Goal: Task Accomplishment & Management: Complete application form

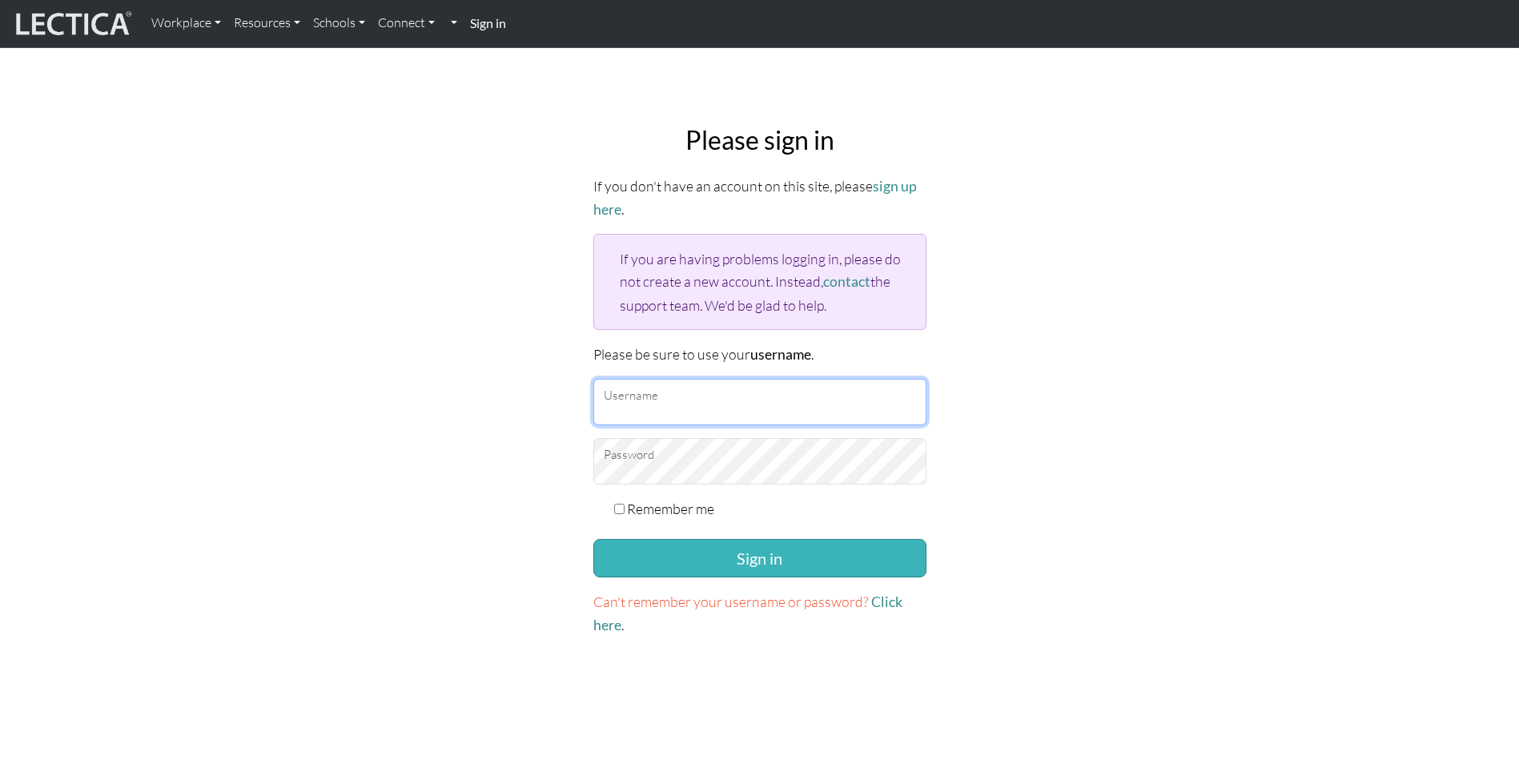
type input "joakim.hagerstrand@outlook.com"
click at [756, 552] on button "Sign in" at bounding box center [759, 558] width 333 height 38
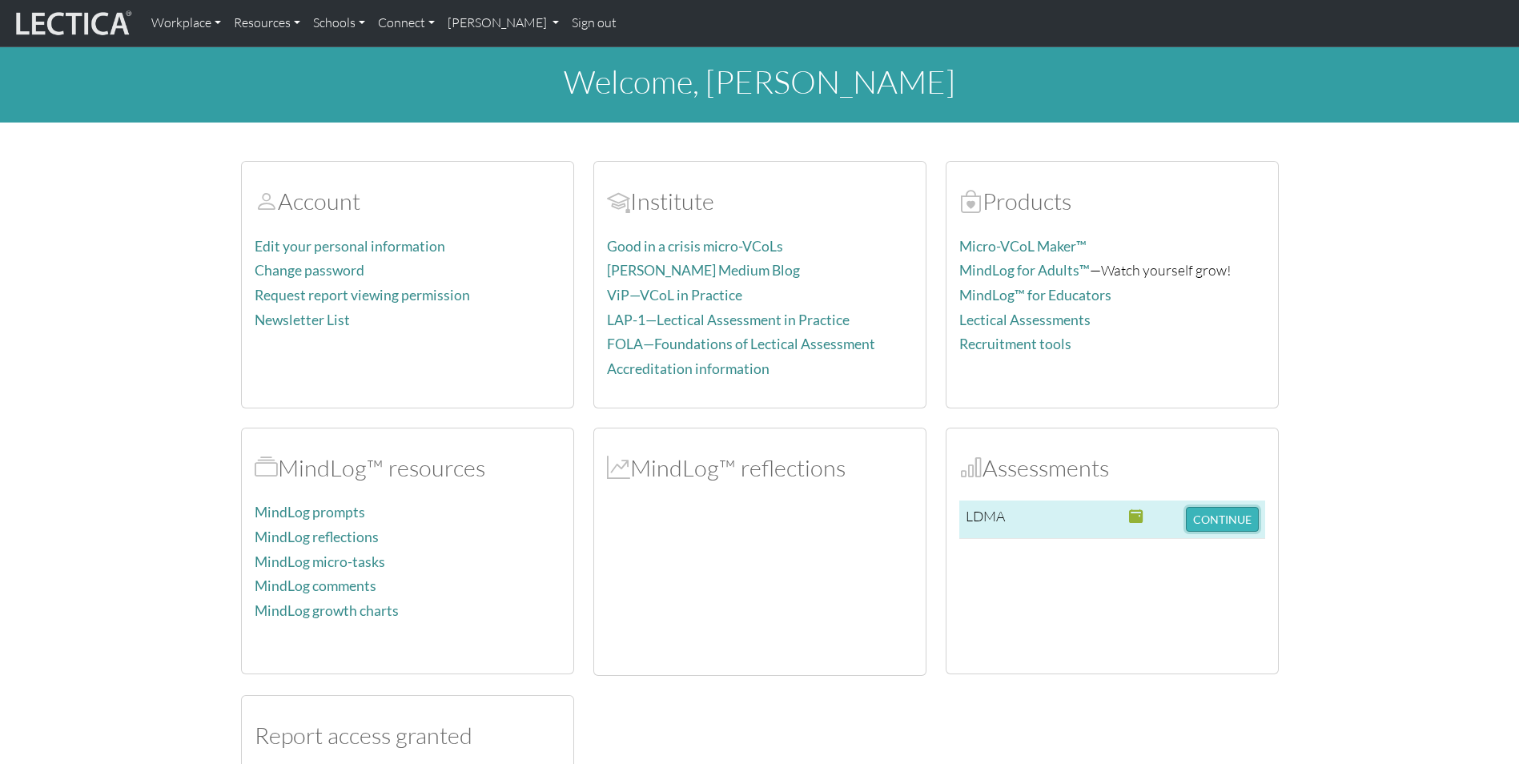
click at [1224, 515] on button "CONTINUE" at bounding box center [1222, 519] width 73 height 25
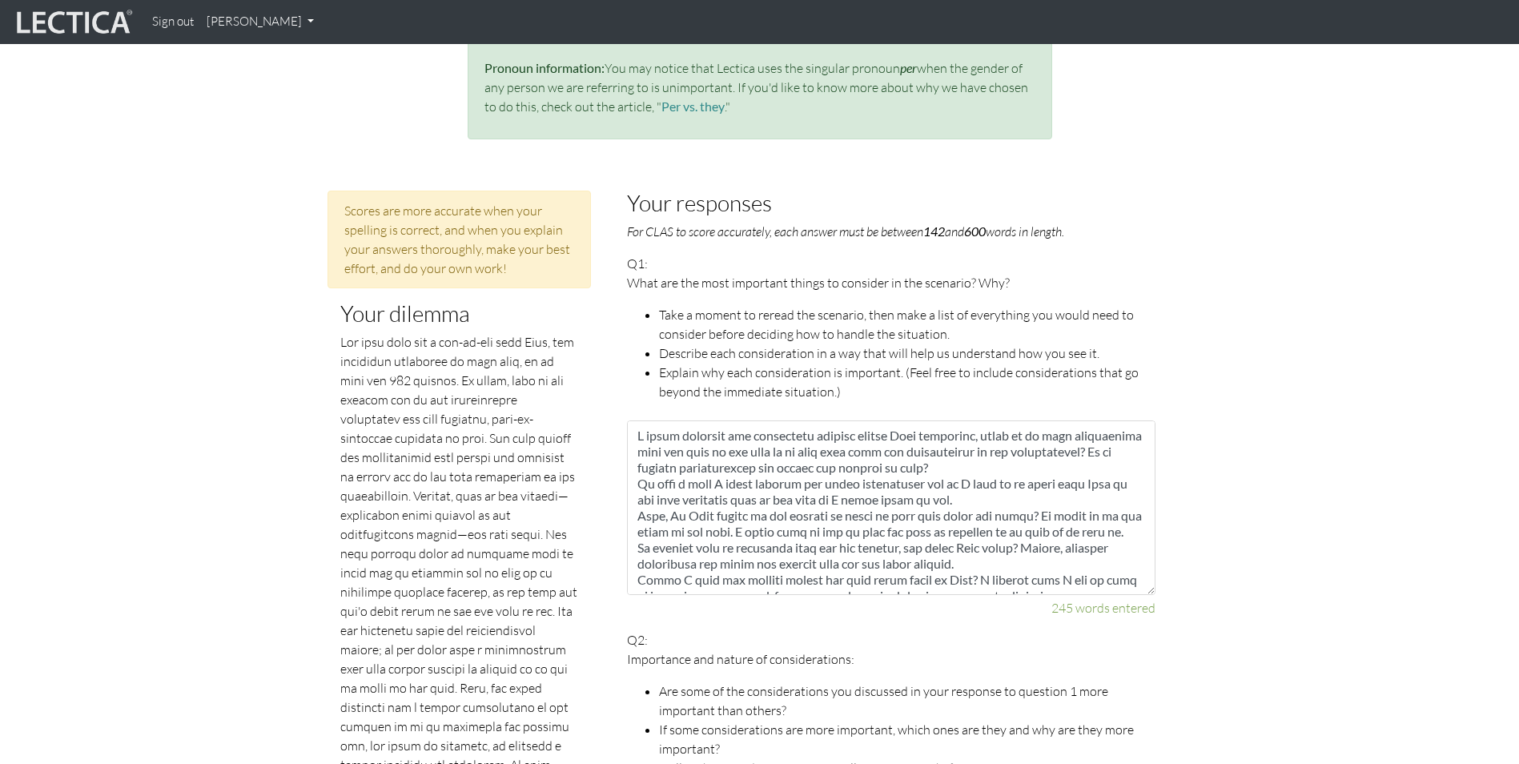
scroll to position [527, 0]
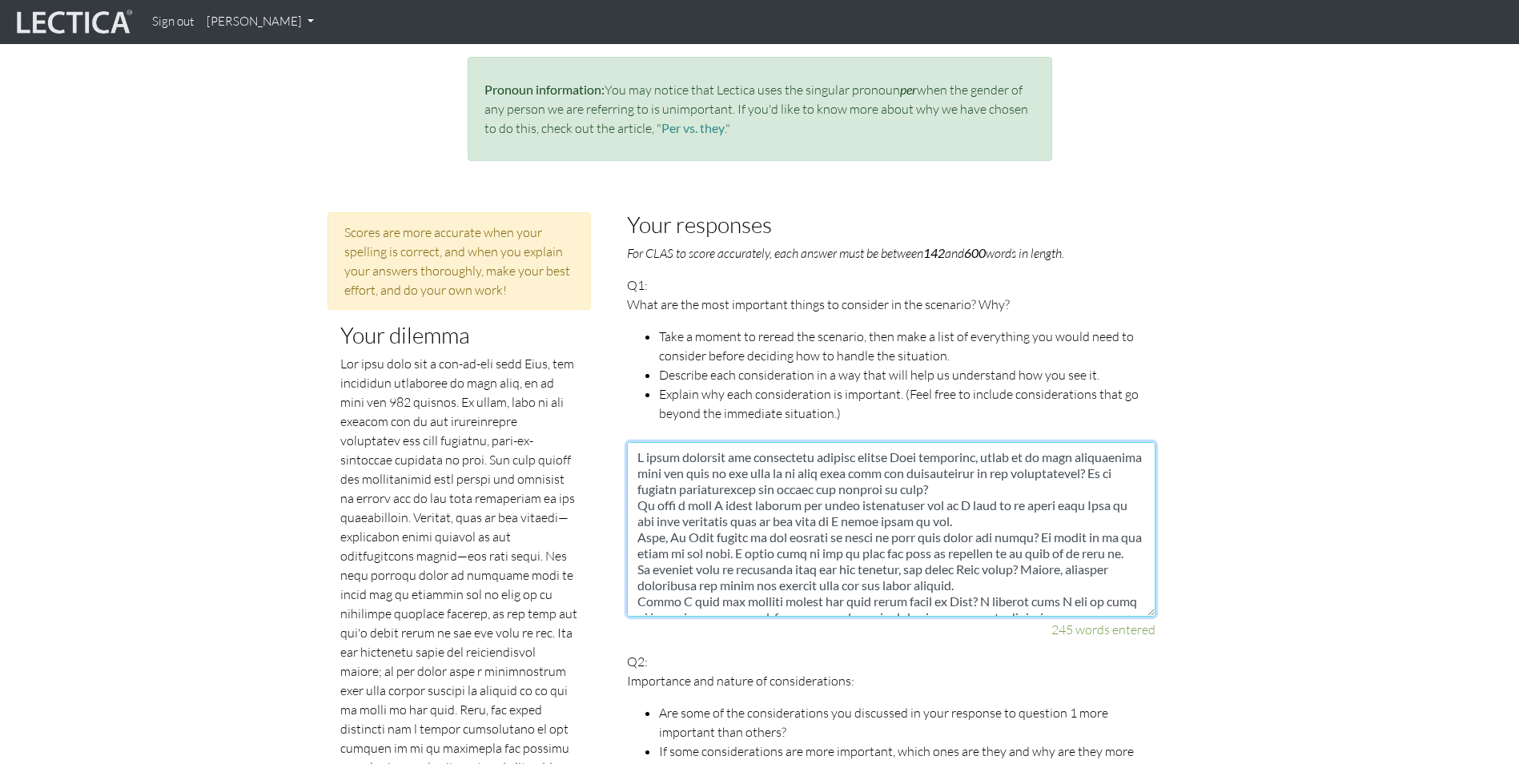
click at [659, 501] on textarea at bounding box center [891, 529] width 529 height 175
click at [662, 533] on textarea at bounding box center [891, 529] width 529 height 175
click at [1056, 537] on textarea at bounding box center [891, 529] width 529 height 175
click at [660, 550] on textarea at bounding box center [891, 529] width 529 height 175
click at [1075, 533] on textarea at bounding box center [891, 529] width 529 height 175
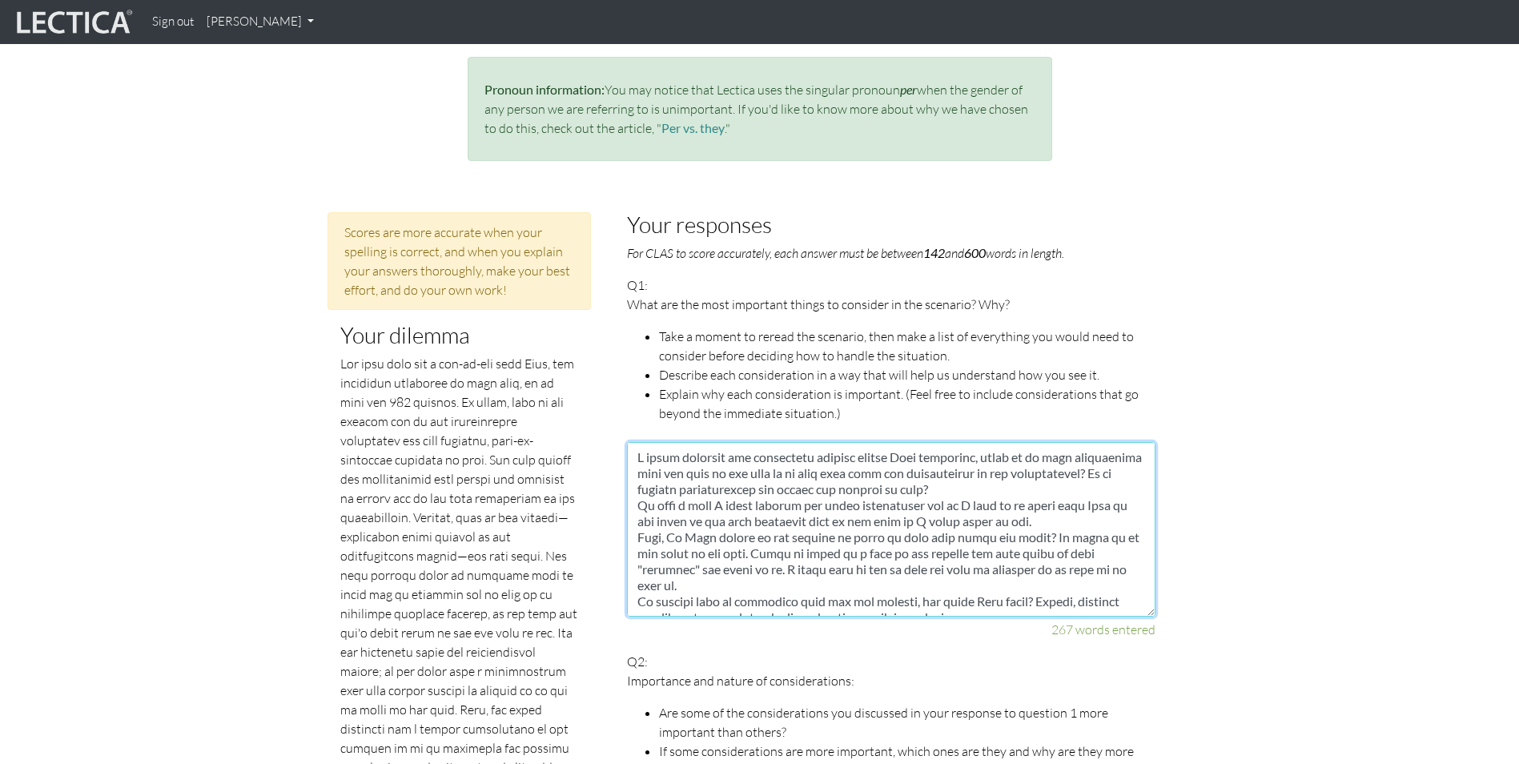
click at [776, 553] on textarea at bounding box center [891, 529] width 529 height 175
click at [788, 549] on textarea at bounding box center [891, 529] width 529 height 175
click at [784, 549] on textarea at bounding box center [891, 529] width 529 height 175
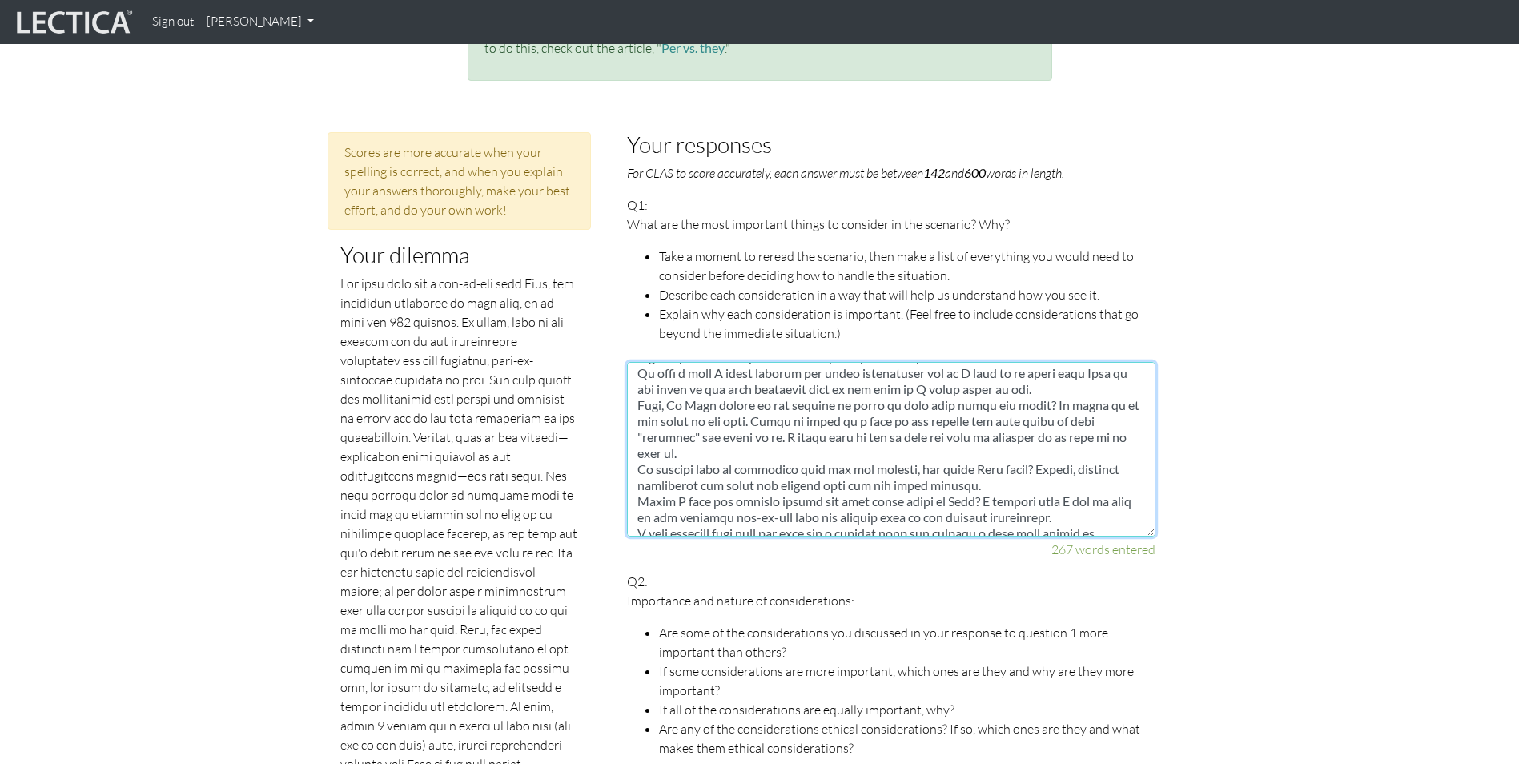
scroll to position [80, 0]
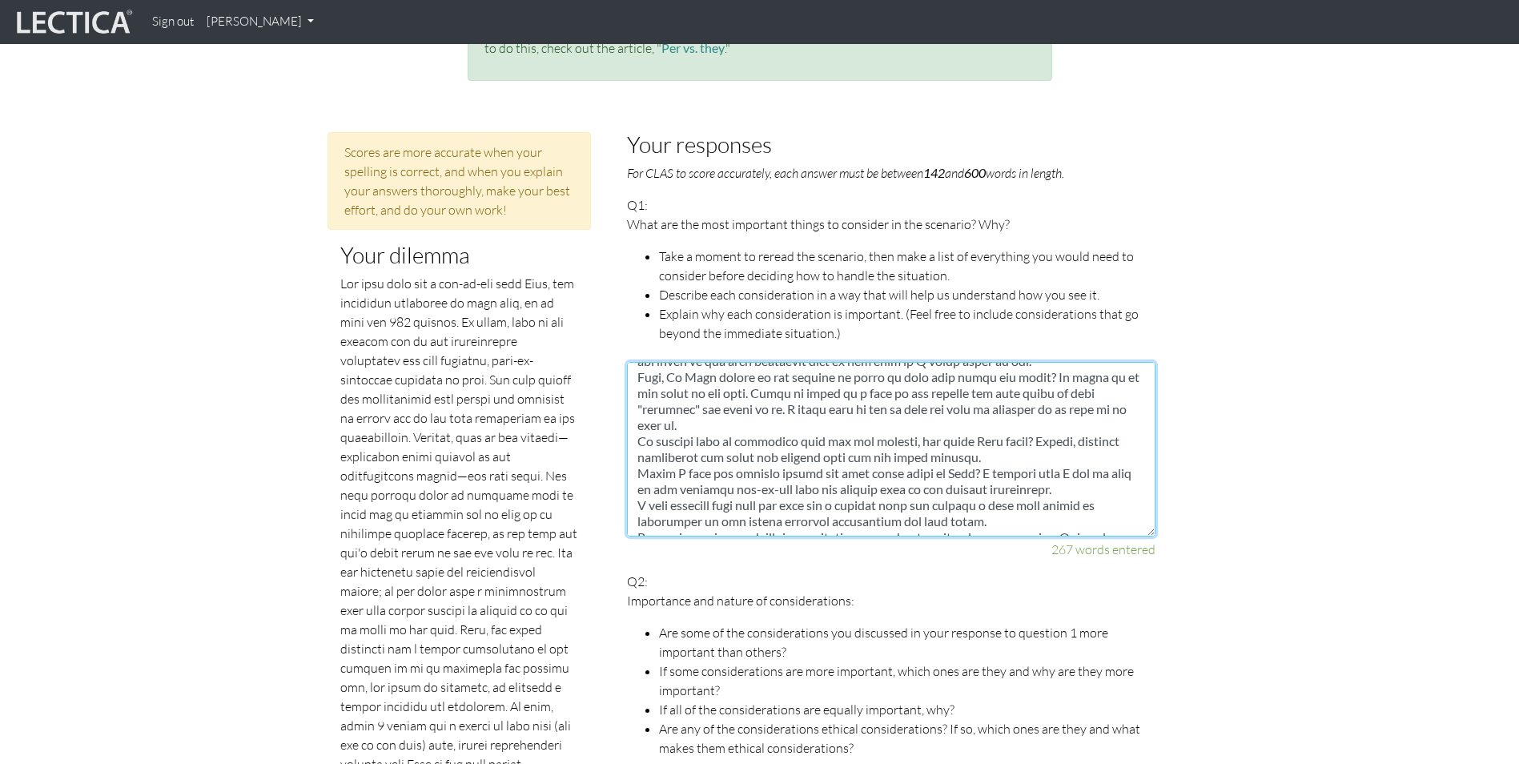
drag, startPoint x: 798, startPoint y: 474, endPoint x: 819, endPoint y: 477, distance: 21.0
click at [802, 475] on textarea at bounding box center [891, 449] width 529 height 175
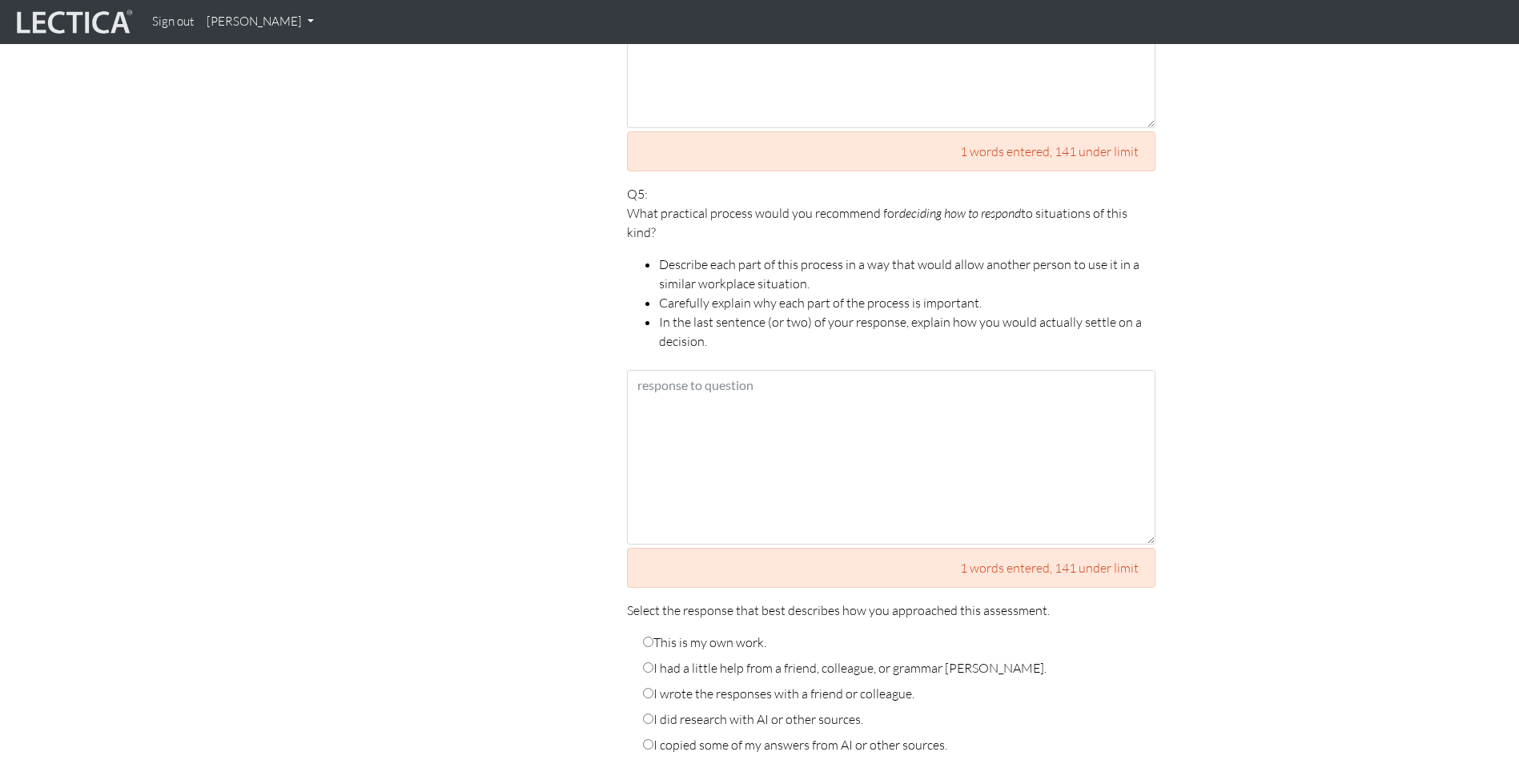
scroll to position [2369, 0]
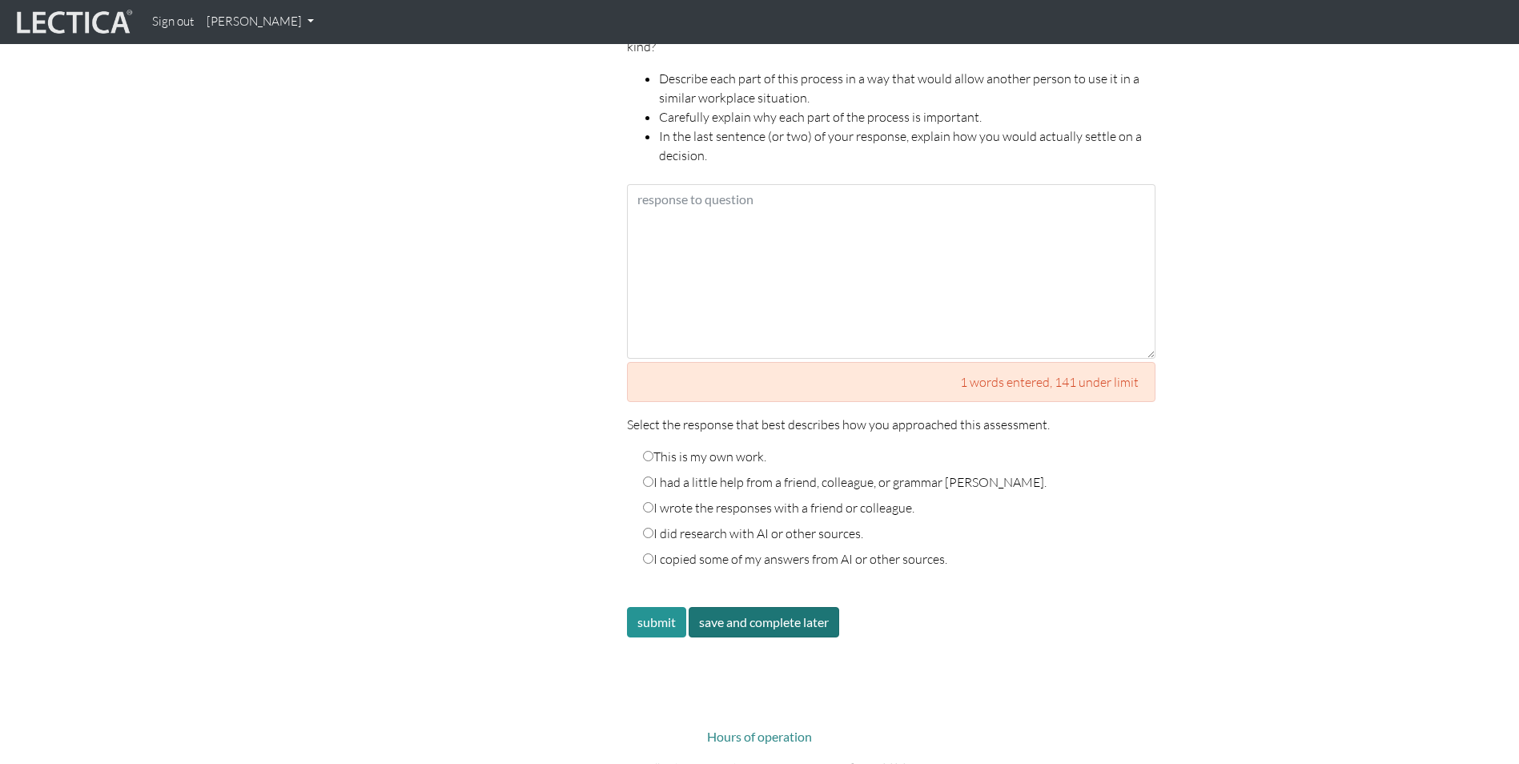
type textarea "I would consider the underlying reasons behind [PERSON_NAME] behaviour, might i…"
click at [737, 607] on button "save and complete later" at bounding box center [764, 622] width 151 height 30
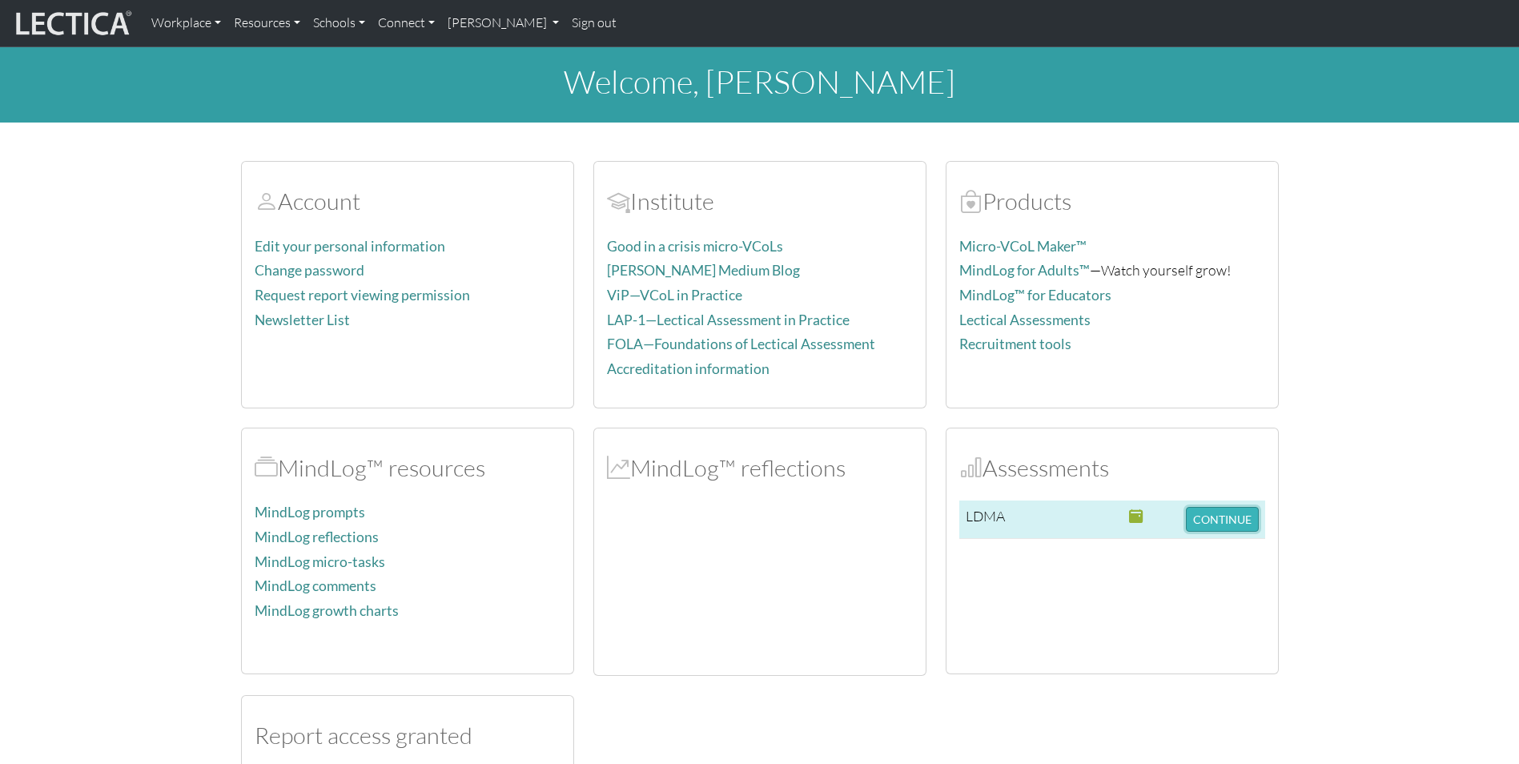
click at [1226, 514] on button "CONTINUE" at bounding box center [1222, 519] width 73 height 25
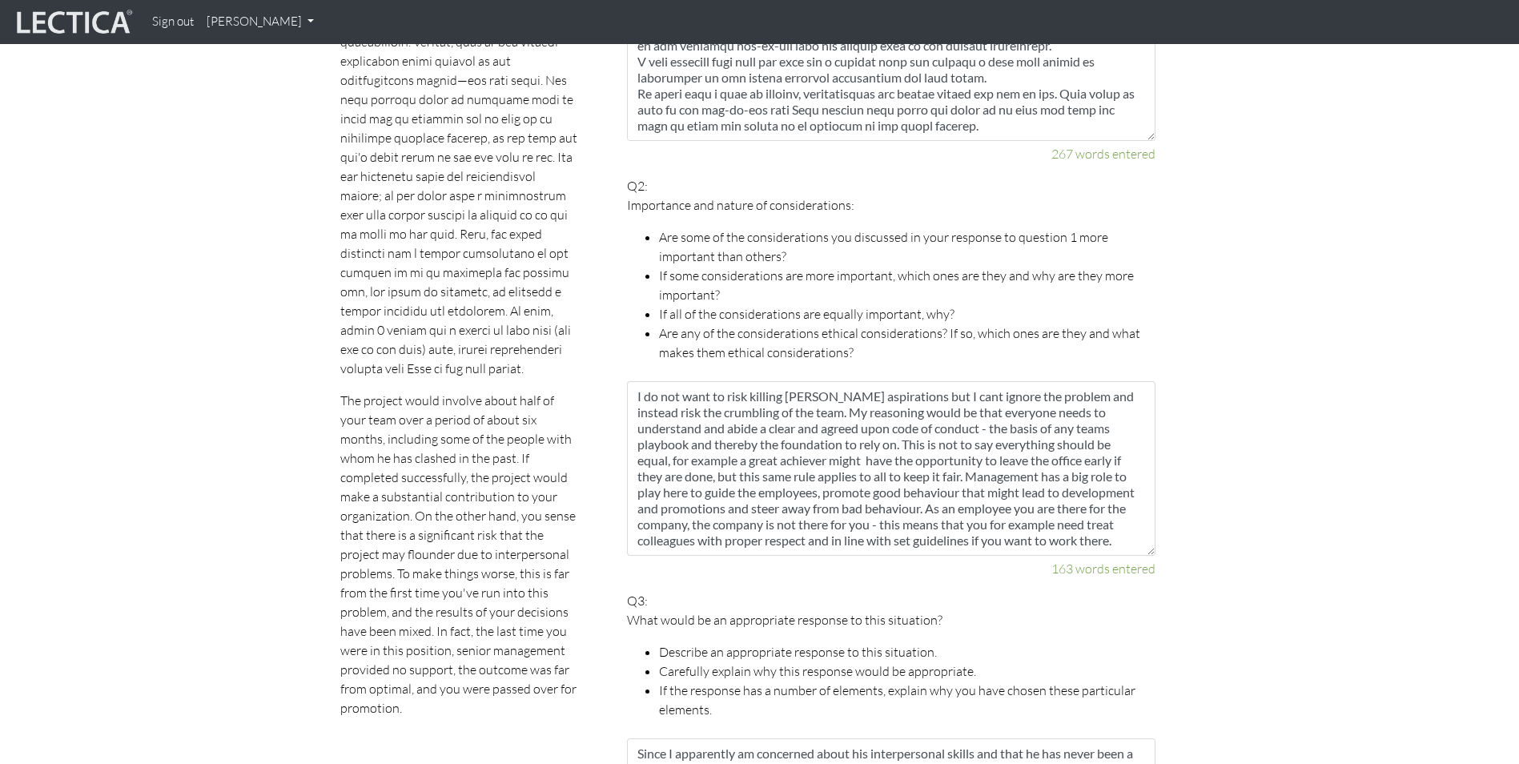
scroll to position [1008, 0]
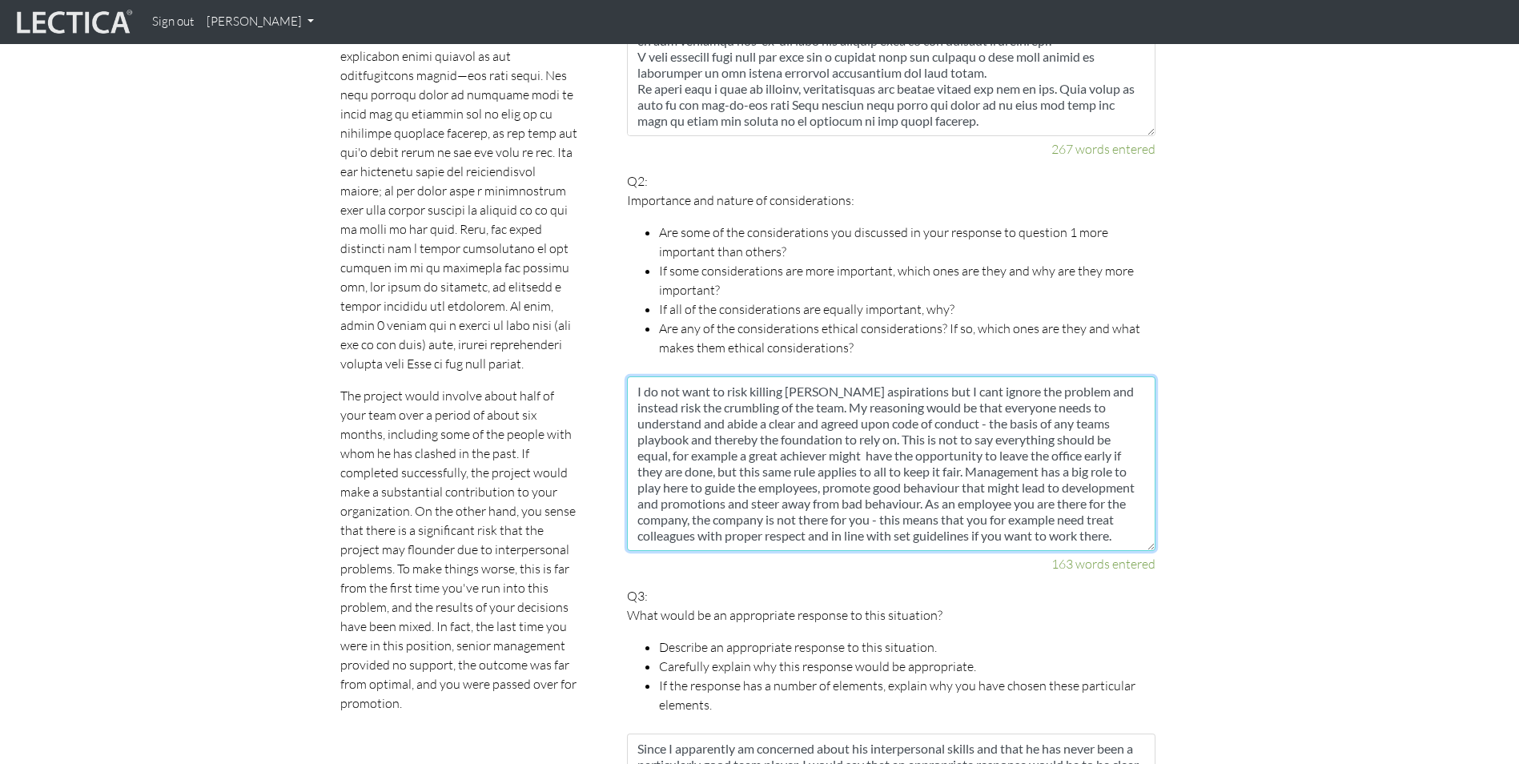
click at [889, 376] on textarea "I do not want to risk killing Johns aspirations but I cant ignore the problem a…" at bounding box center [891, 463] width 529 height 175
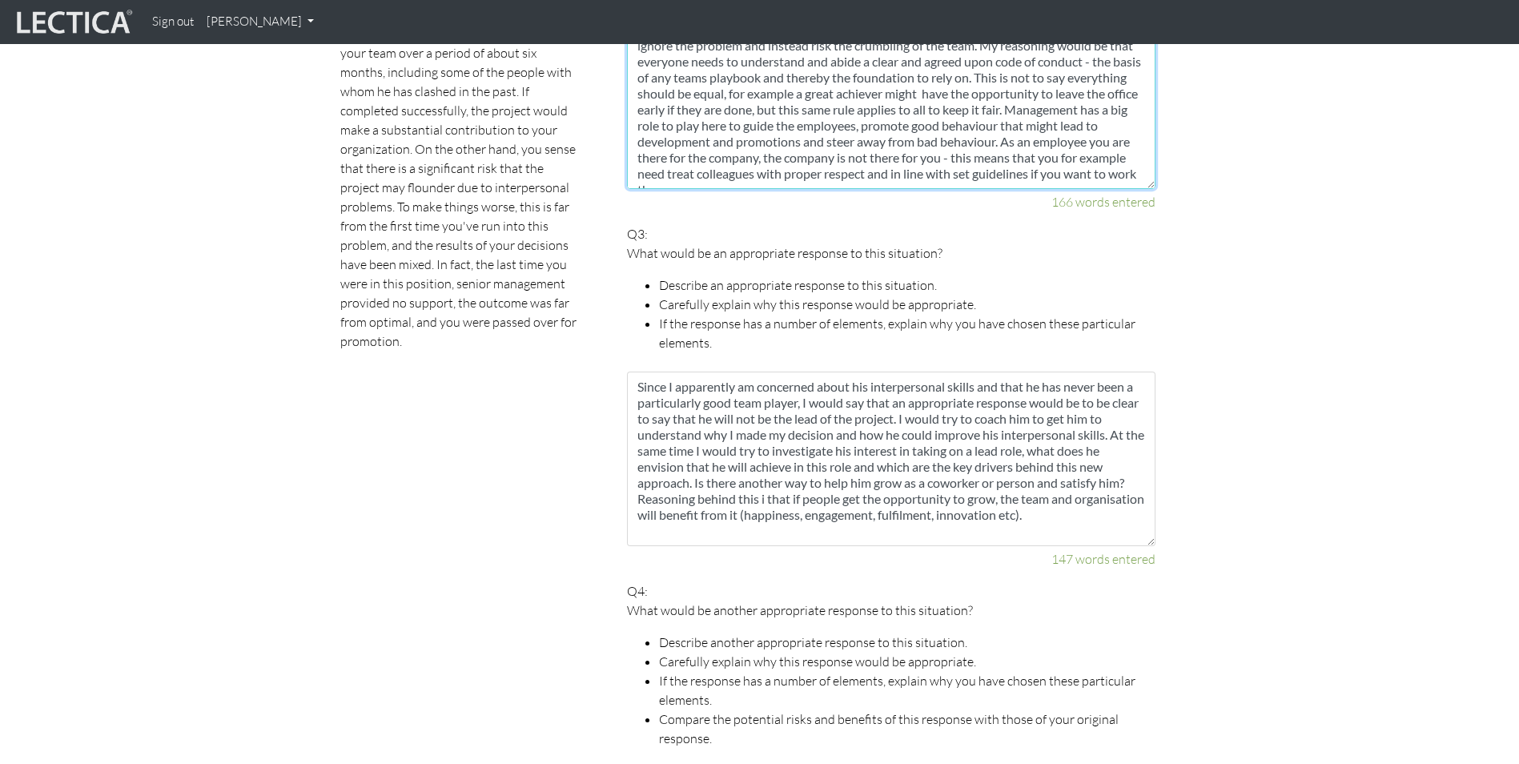
scroll to position [1488, 0]
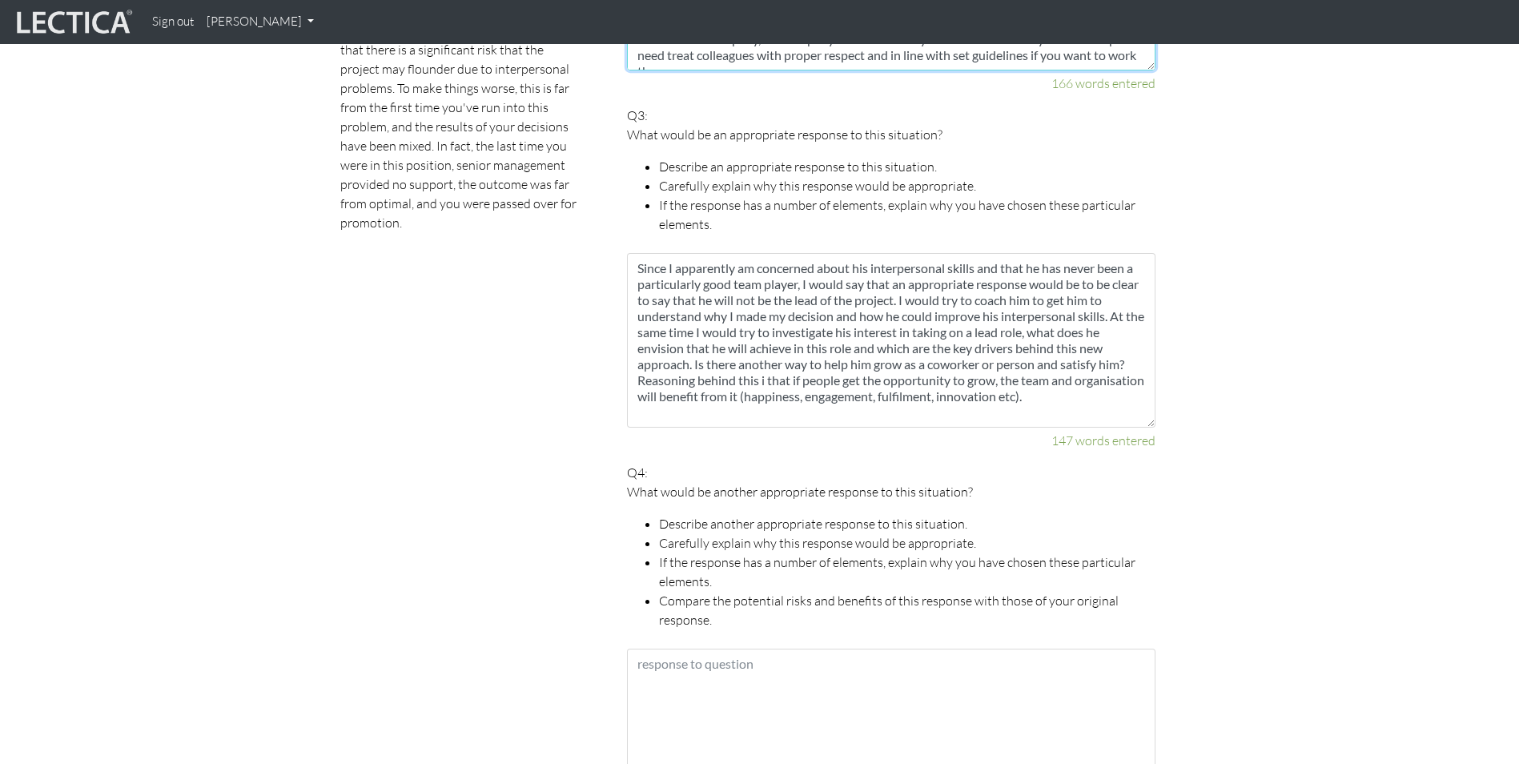
type textarea "I do not want to risk killing Johns aspirations or high performance, but I cant…"
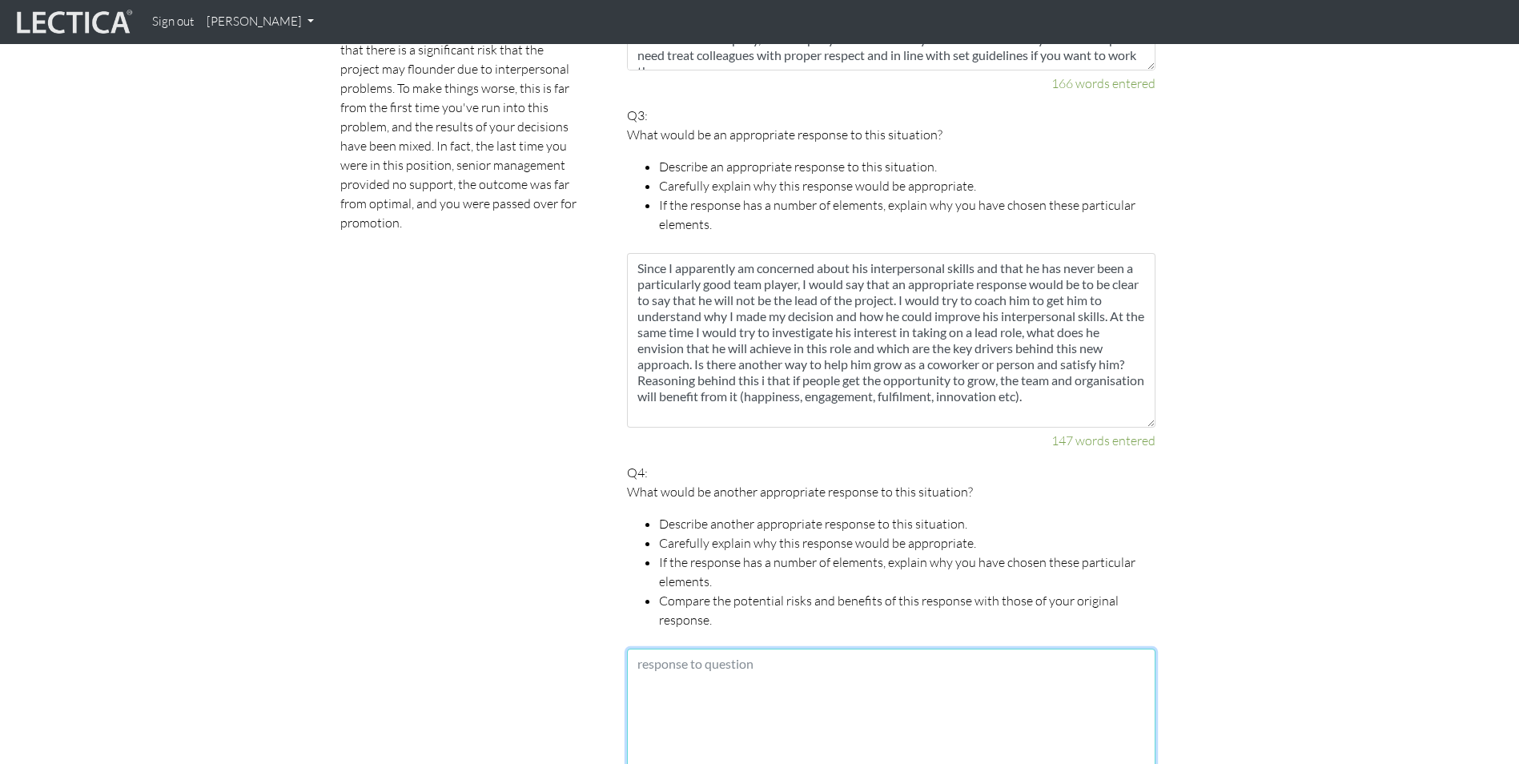
click at [654, 650] on textarea at bounding box center [891, 736] width 529 height 175
click at [861, 652] on textarea "I do not really see another equally appropiate respons" at bounding box center [891, 736] width 529 height 175
click at [952, 649] on textarea "I do not really see another equally appropriate respons" at bounding box center [891, 736] width 529 height 175
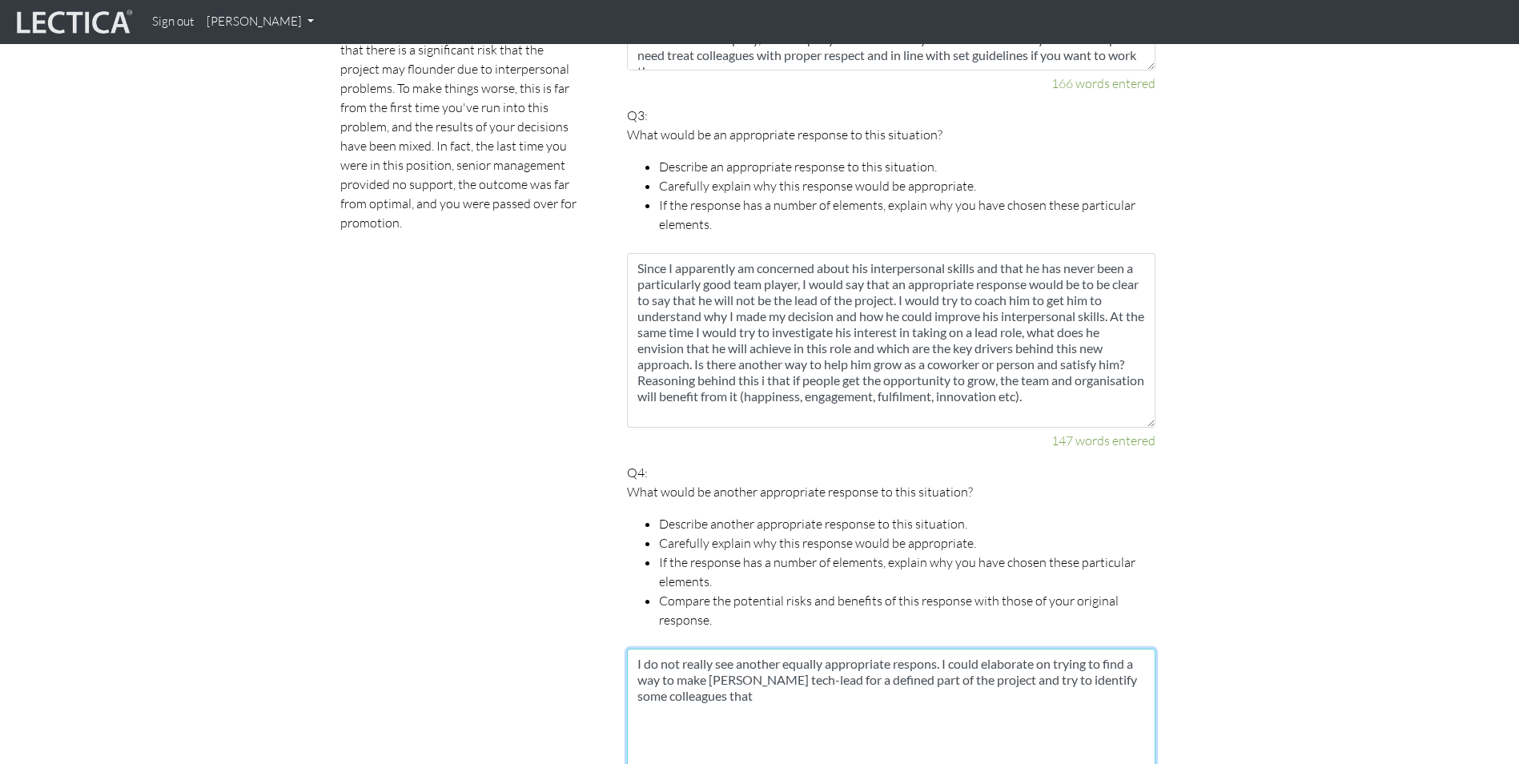
click at [739, 680] on textarea "I do not really see another equally appropriate respons. I could elaborate on t…" at bounding box center [891, 736] width 529 height 175
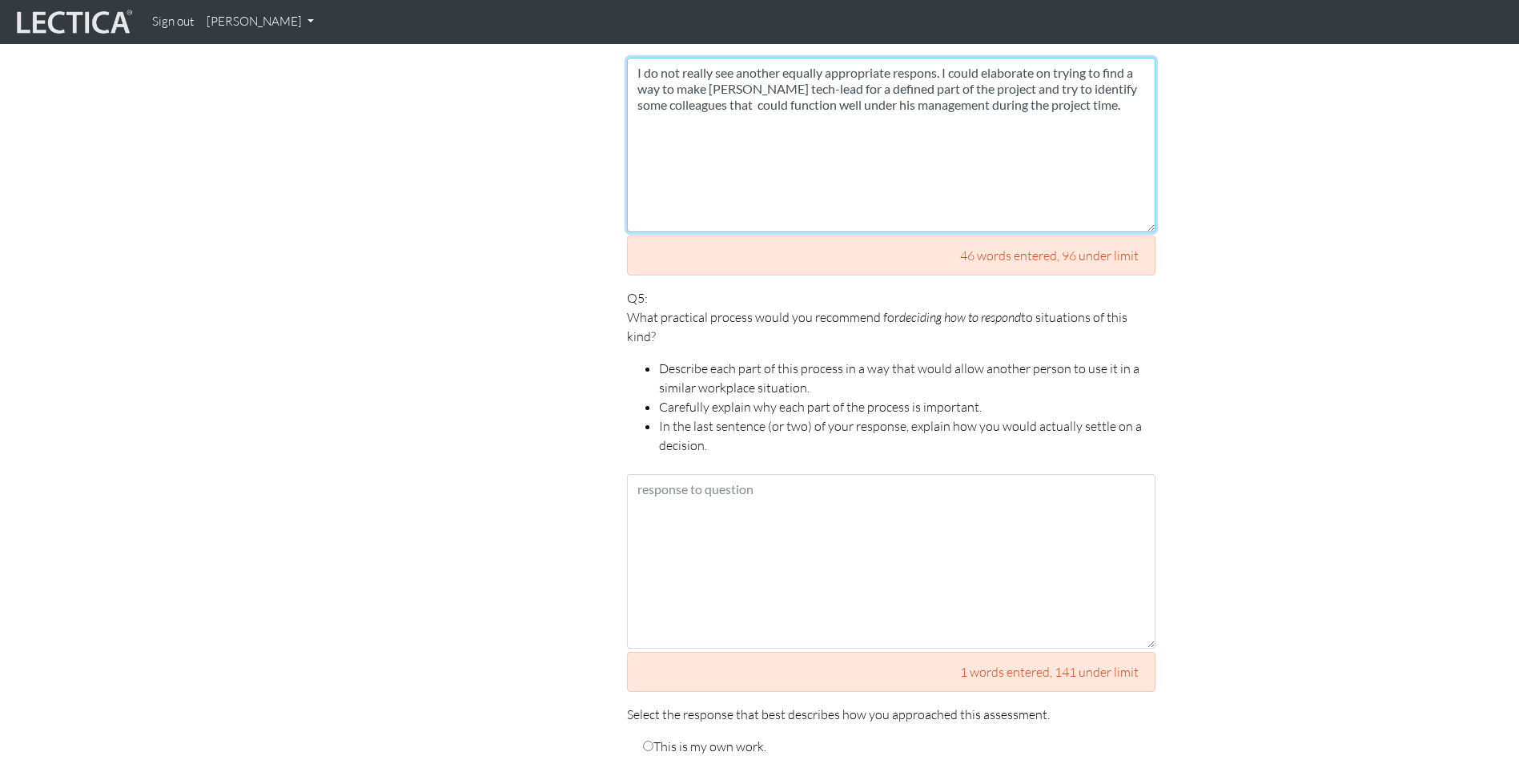
scroll to position [2049, 0]
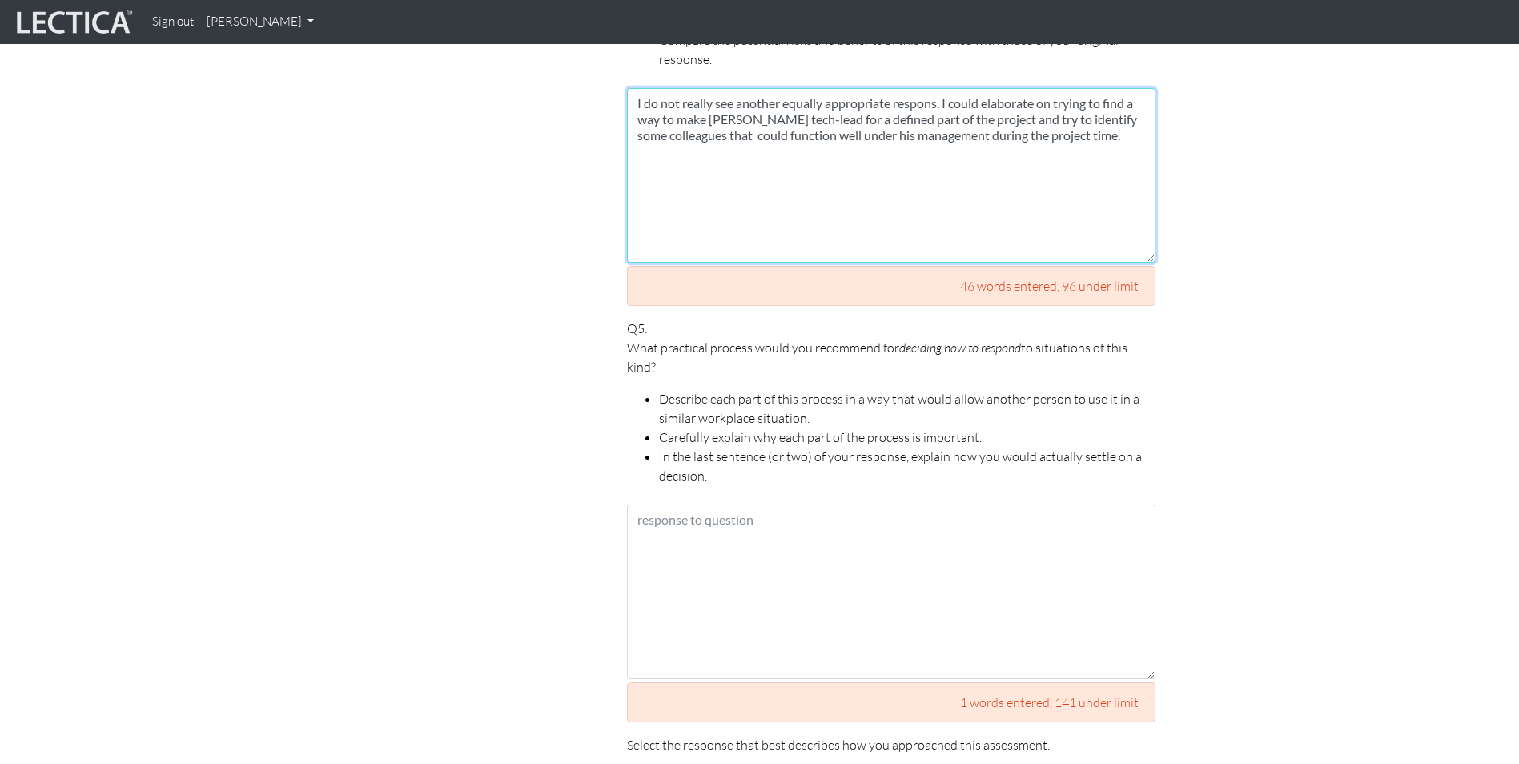
type textarea "I do not really see another equally appropriate respons. I could elaborate on t…"
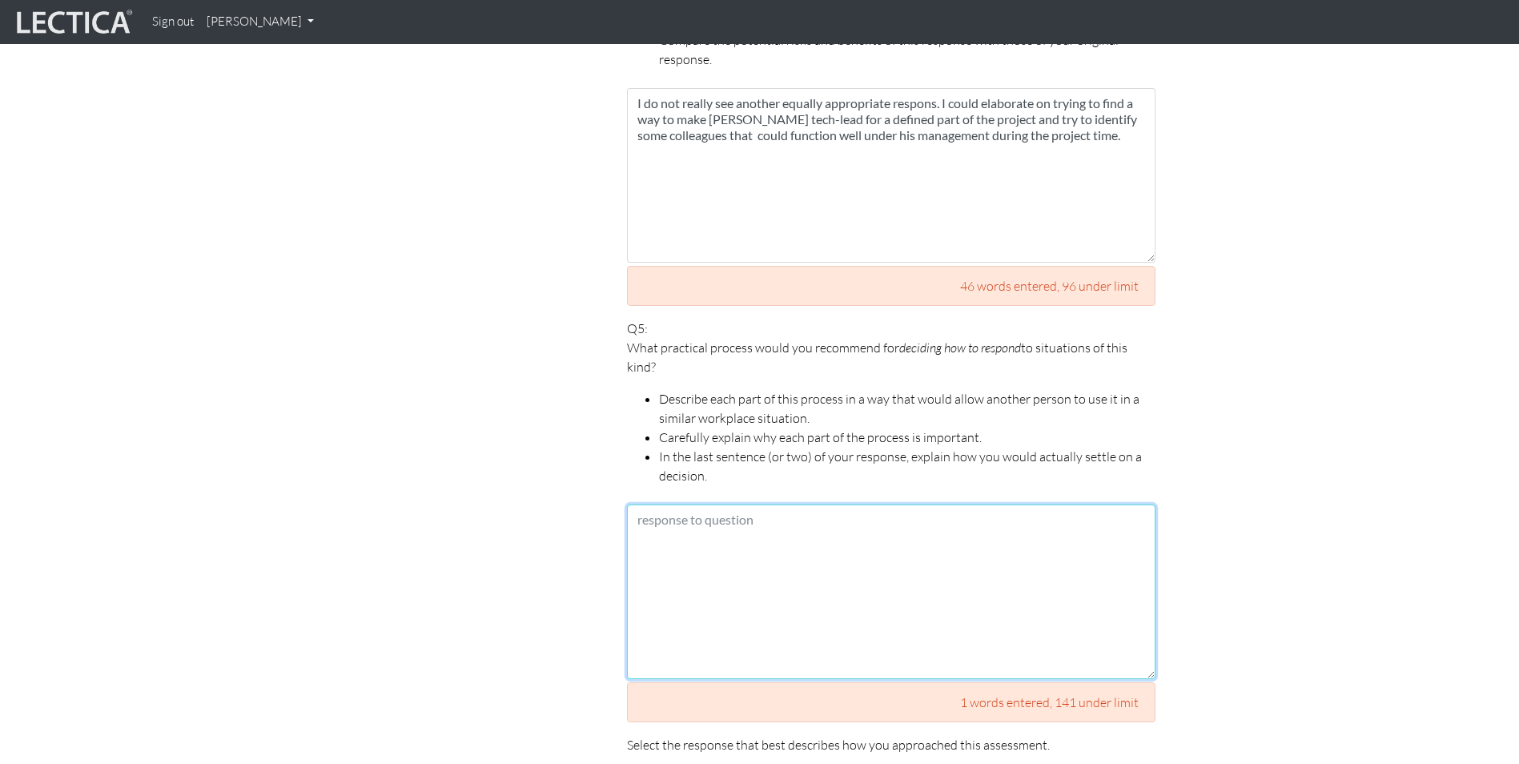
click at [702, 505] on textarea at bounding box center [891, 592] width 529 height 175
click at [830, 505] on textarea "Define your core values as a leader. Align these to the company's values and as…" at bounding box center [891, 592] width 529 height 175
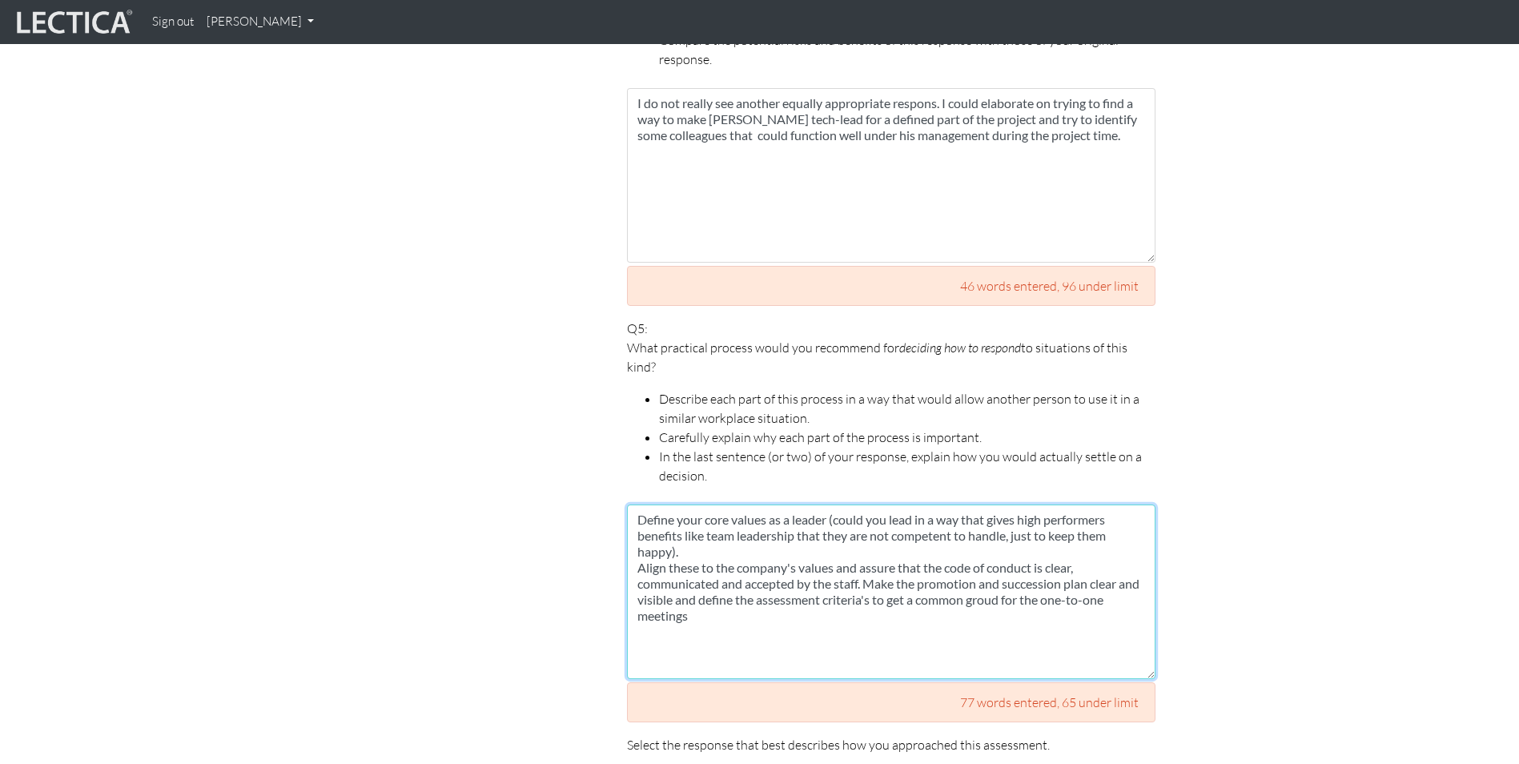
click at [1020, 581] on textarea "Define your core values as a leader (could you lead in a way that gives high pe…" at bounding box center [891, 592] width 529 height 175
click at [1100, 580] on textarea "Define your core values as a leader (could you lead in a way that gives high pe…" at bounding box center [891, 592] width 529 height 175
click at [639, 505] on textarea "Define your core values as a leader (could you lead in a way that gives high pe…" at bounding box center [891, 592] width 529 height 175
click at [762, 529] on textarea "Preparations: Define your core values as a leader (could you lead in a way that…" at bounding box center [891, 592] width 529 height 175
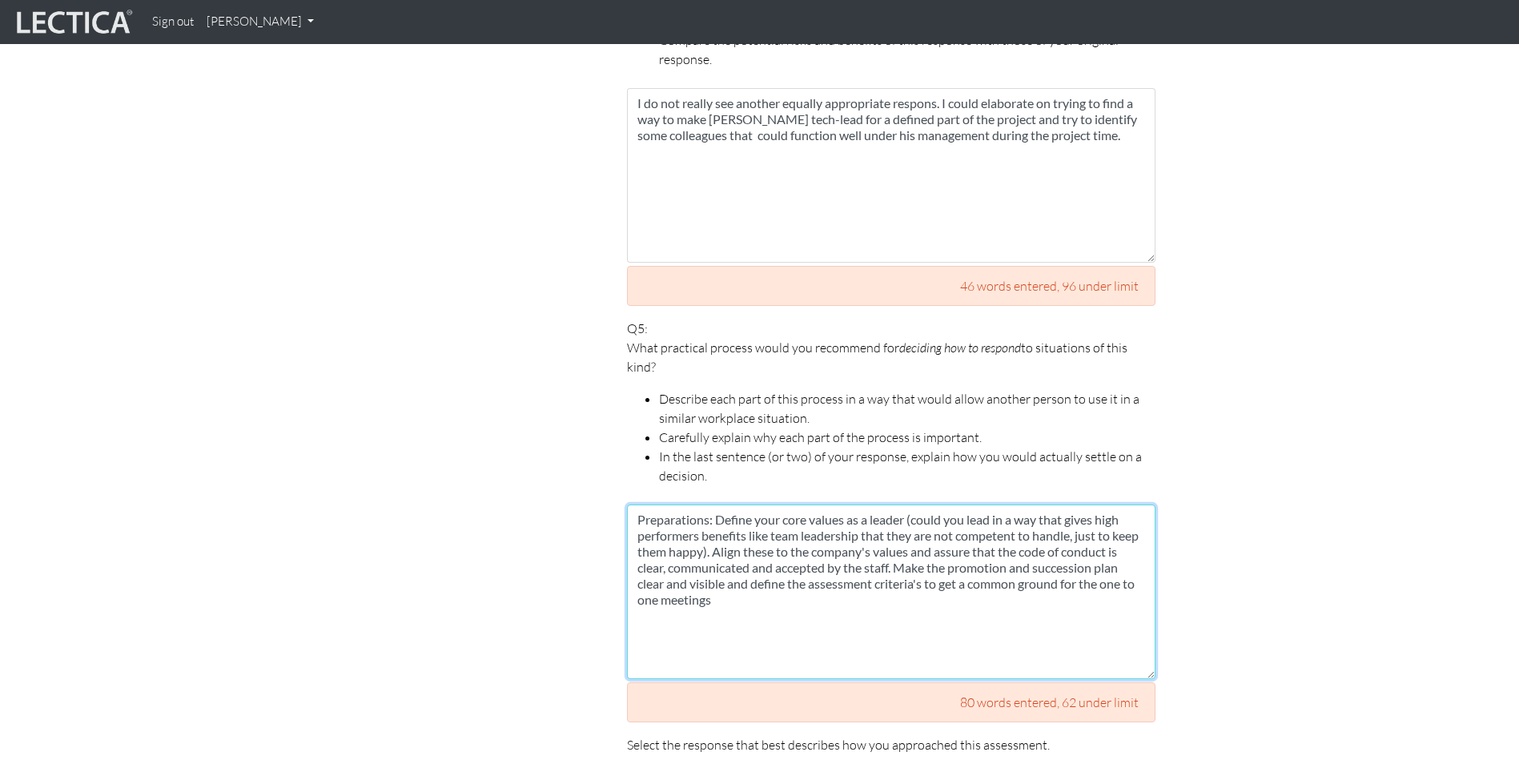
click at [724, 587] on textarea "Preparations: Define your core values as a leader (could you lead in a way that…" at bounding box center [891, 592] width 529 height 175
type textarea "Preparations: Define your core values as a leader (could you lead in a way that…"
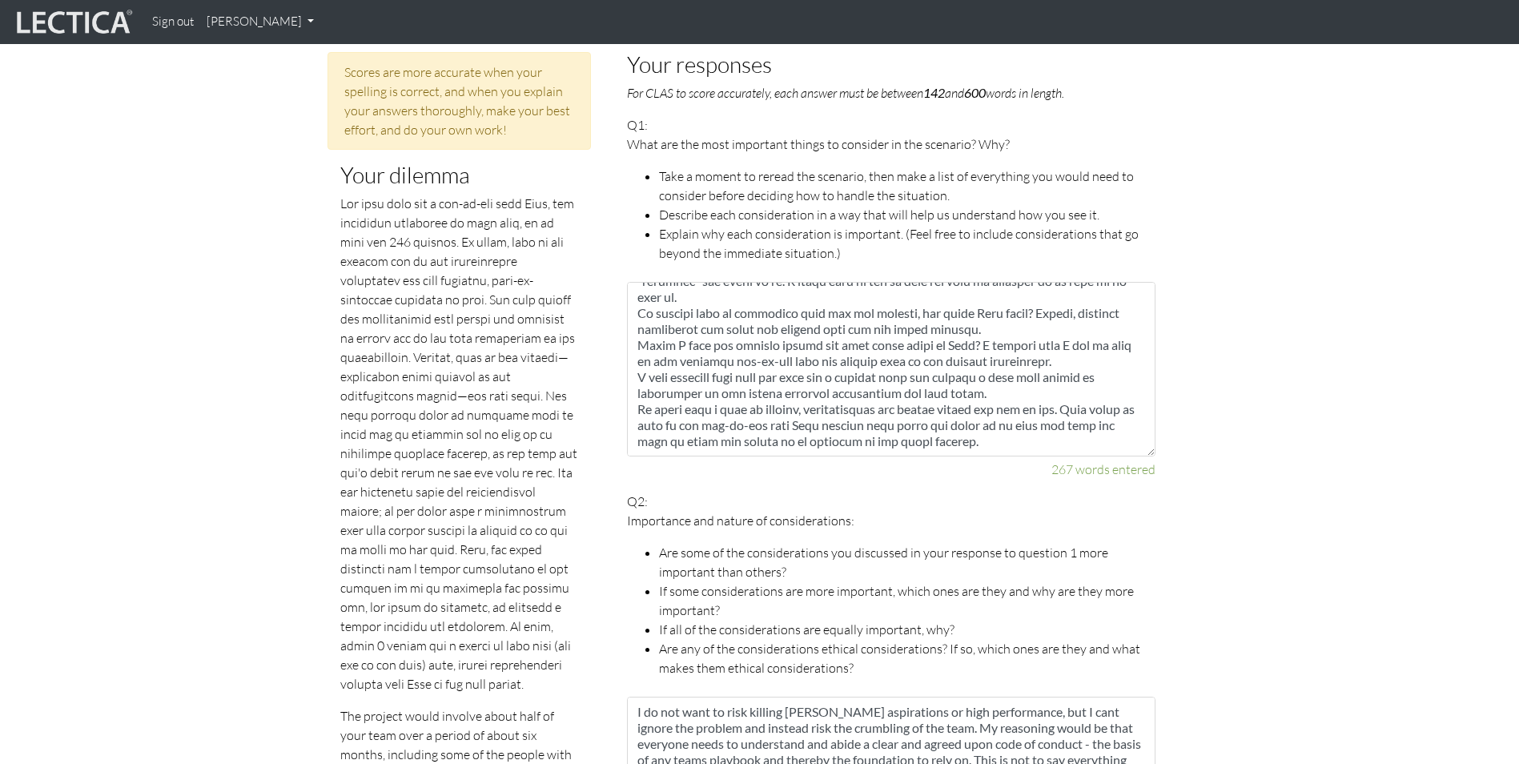
scroll to position [0, 0]
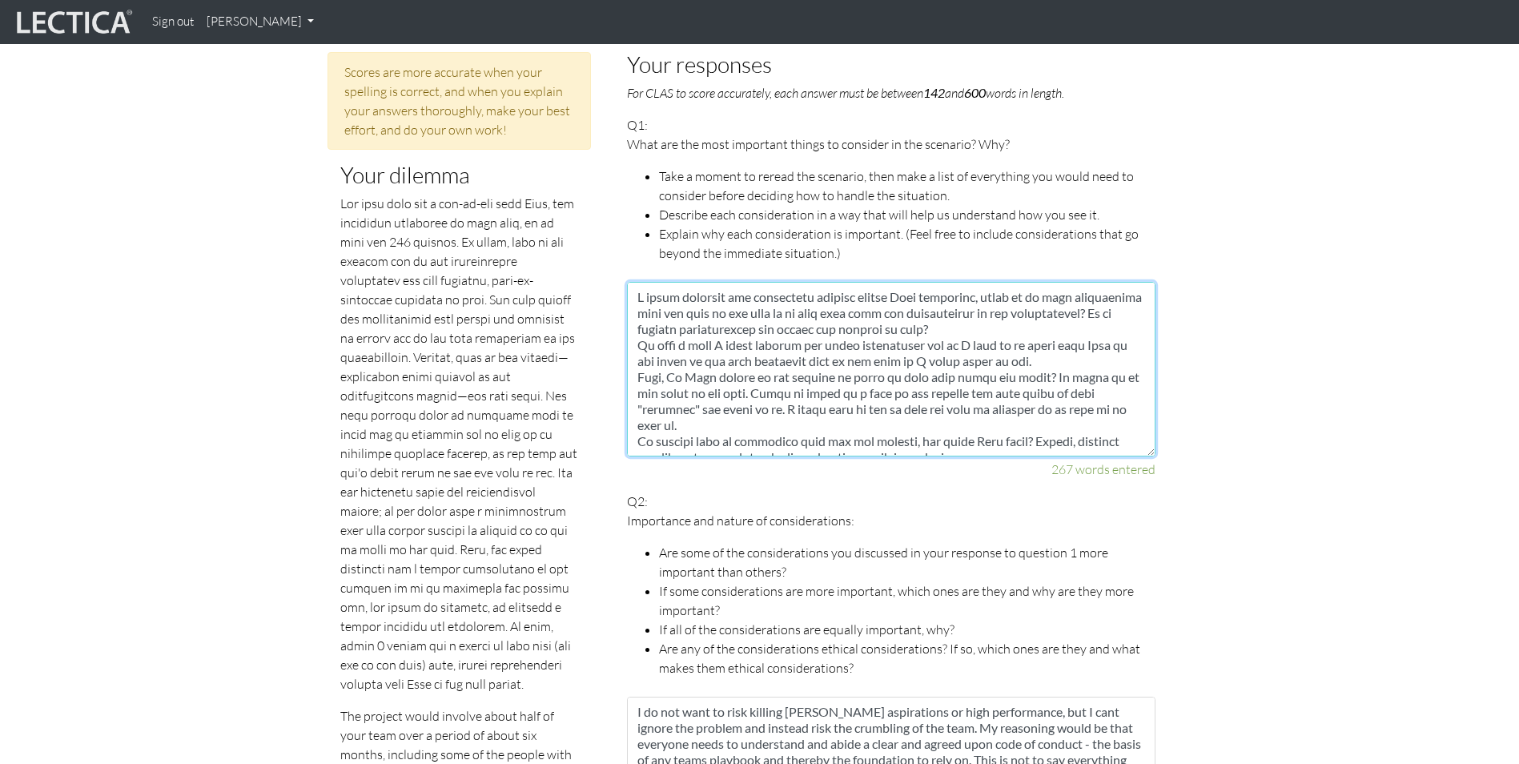
click at [1031, 356] on textarea at bounding box center [891, 369] width 529 height 175
click at [897, 358] on textarea at bounding box center [891, 369] width 529 height 175
click at [753, 374] on textarea at bounding box center [891, 369] width 529 height 175
paste textarea "It seems he is and wants to fly solo"
drag, startPoint x: 670, startPoint y: 357, endPoint x: 671, endPoint y: 368, distance: 10.5
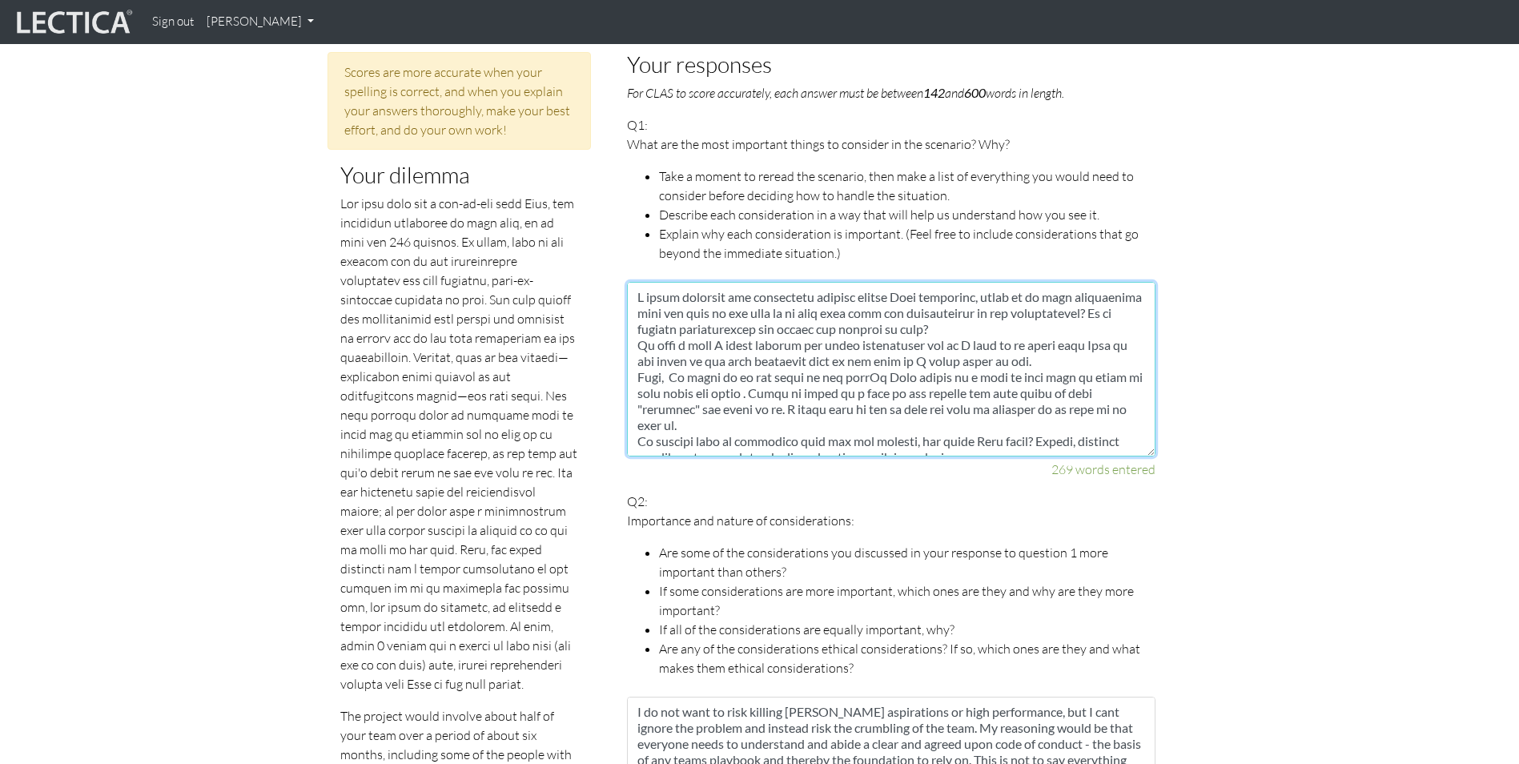
click at [670, 358] on textarea at bounding box center [891, 369] width 529 height 175
click at [749, 375] on textarea at bounding box center [891, 369] width 529 height 175
drag, startPoint x: 1017, startPoint y: 371, endPoint x: 1015, endPoint y: 379, distance: 8.4
click at [1015, 375] on textarea at bounding box center [891, 369] width 529 height 175
click at [881, 356] on textarea at bounding box center [891, 369] width 529 height 175
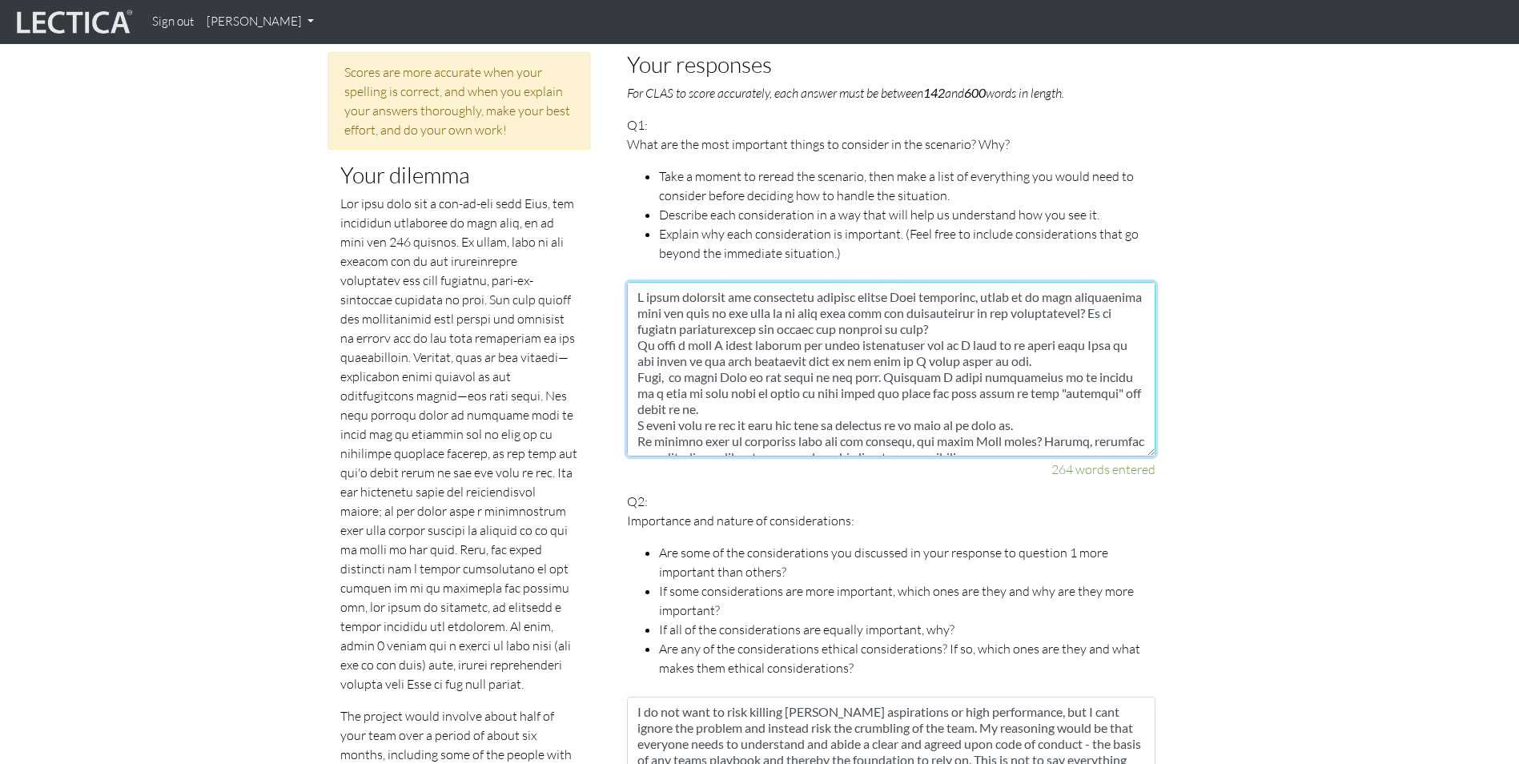
click at [639, 373] on textarea at bounding box center [891, 369] width 529 height 175
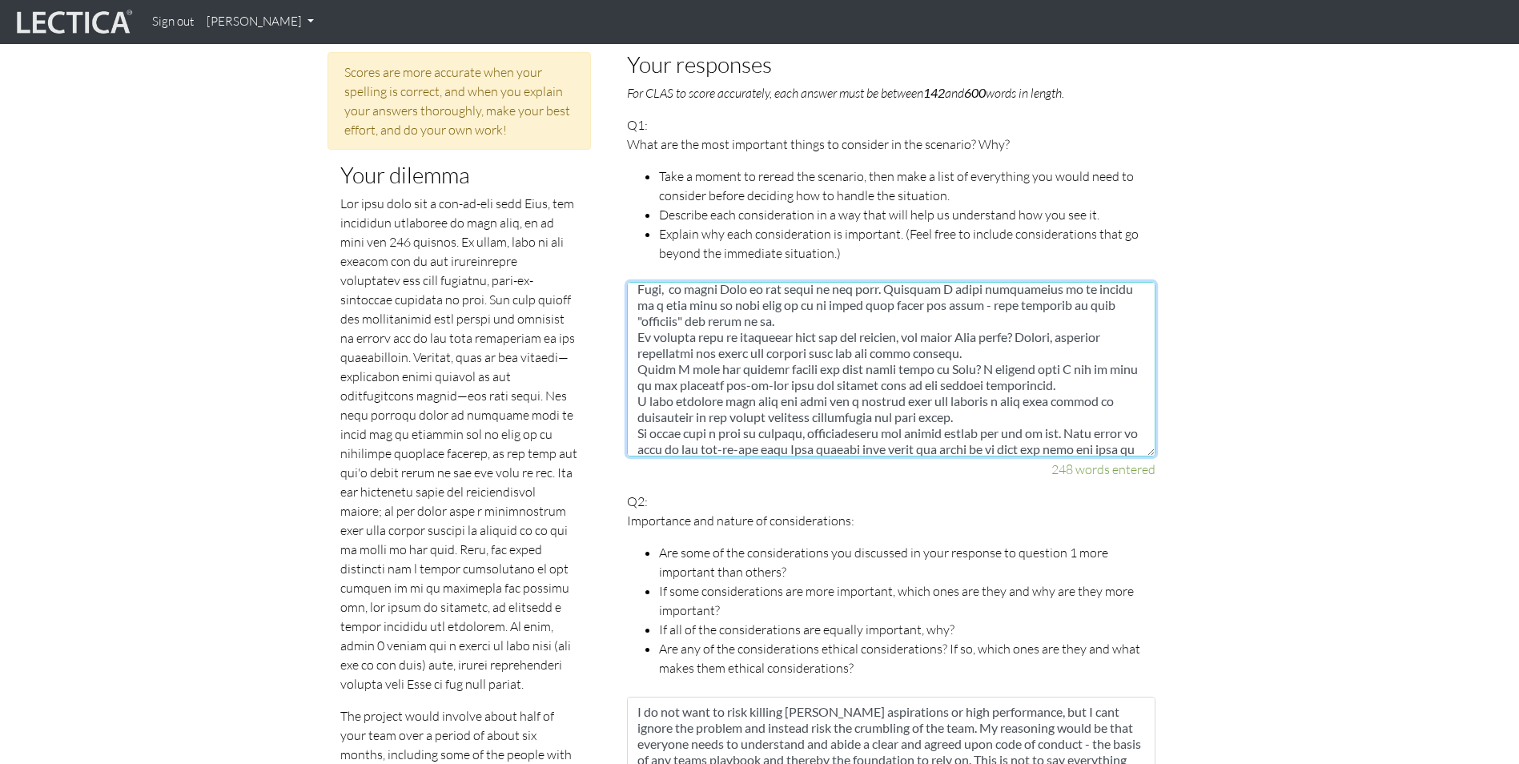
scroll to position [112, 0]
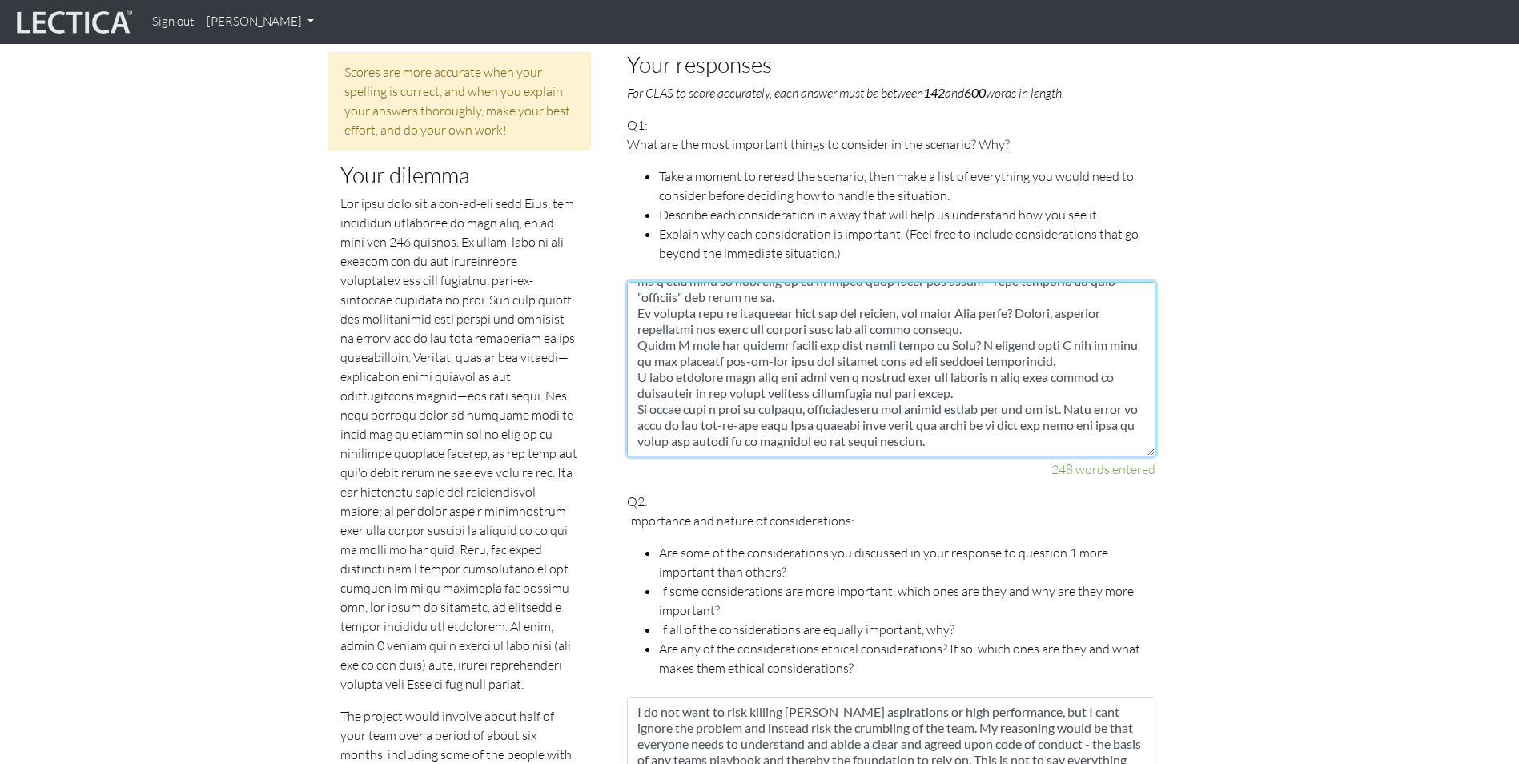
click at [660, 387] on textarea at bounding box center [891, 369] width 529 height 175
type textarea "I would consider the underlying reasons behind John behaviour, might it be from…"
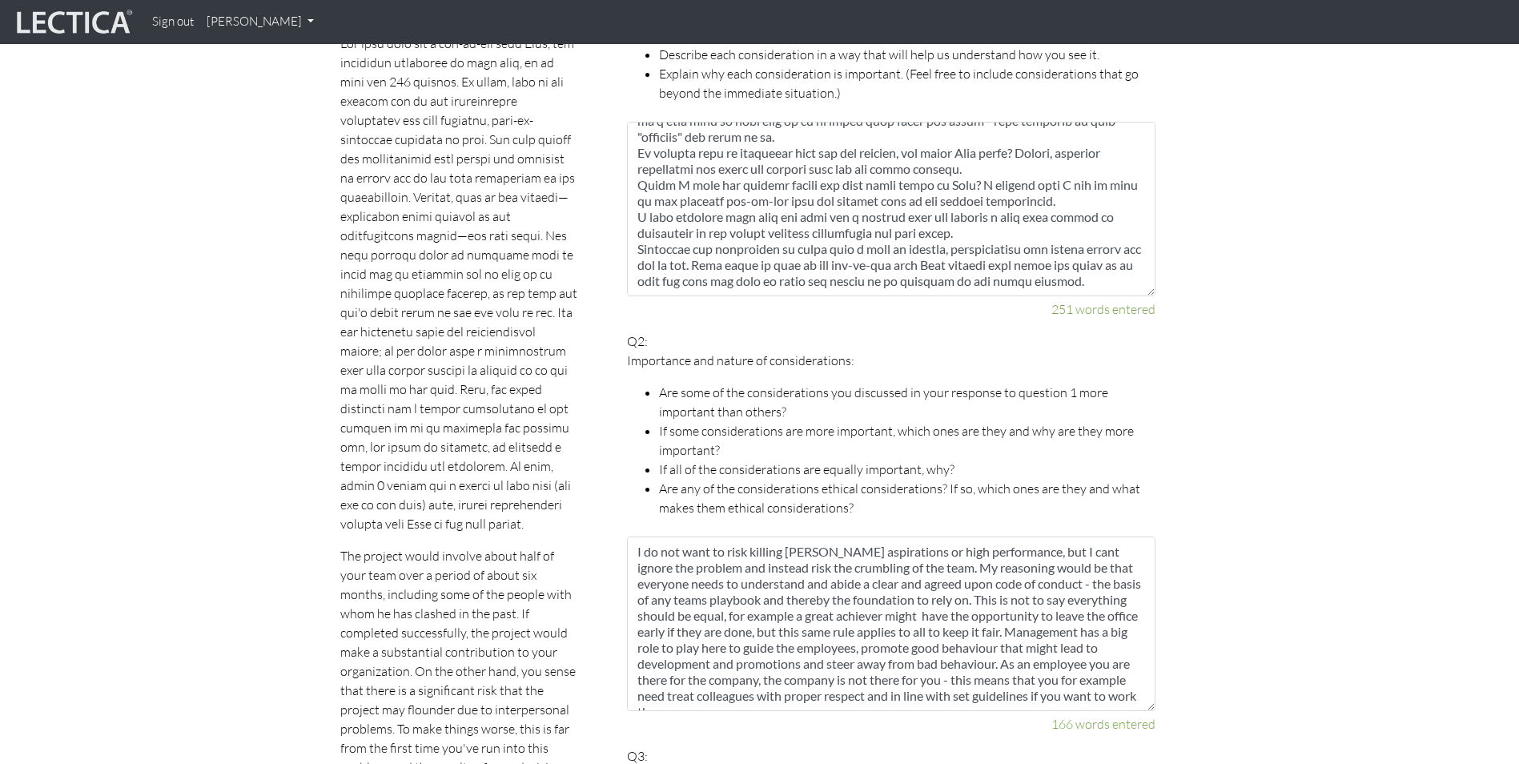
scroll to position [927, 0]
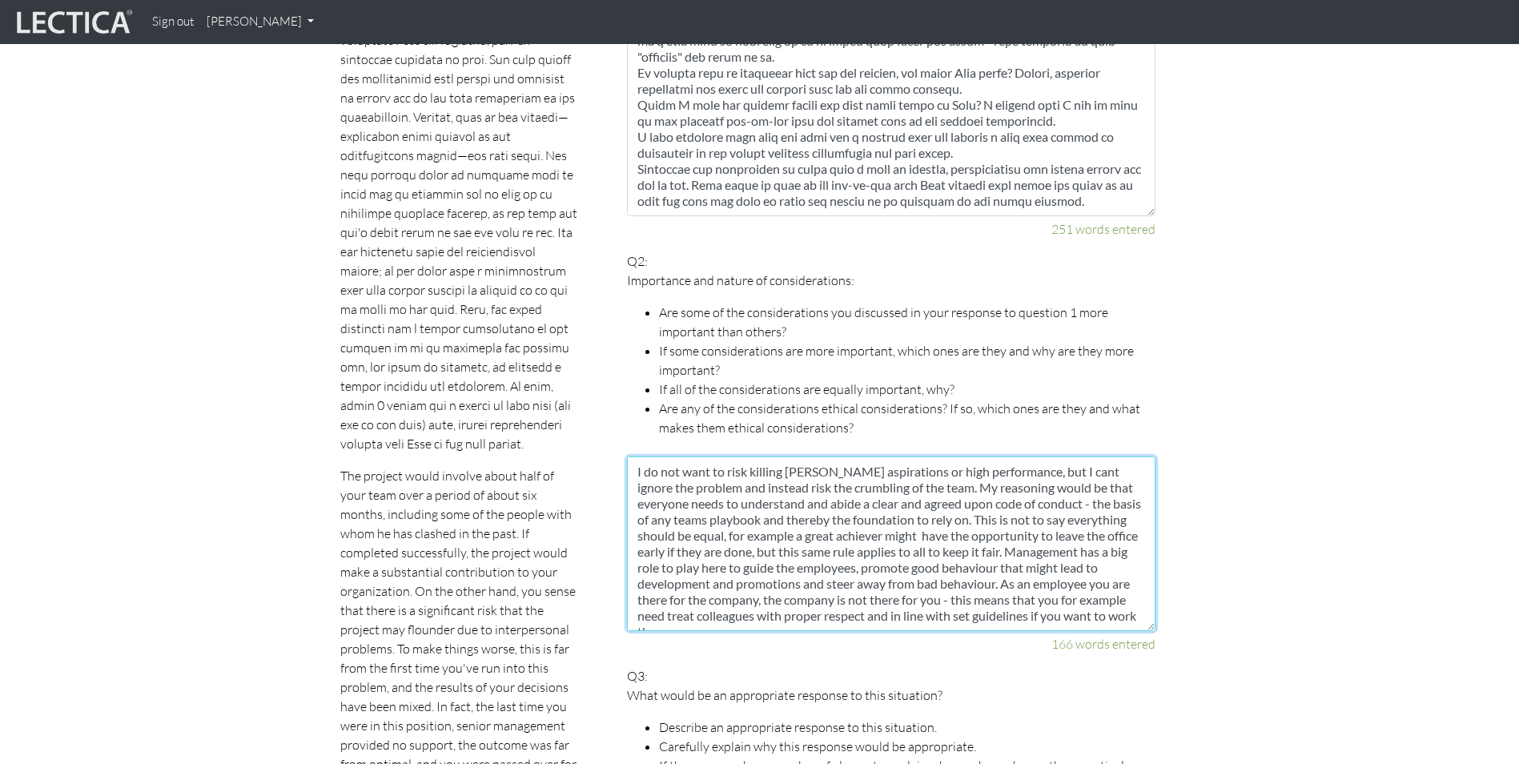
click at [813, 488] on textarea "I do not want to risk killing Johns aspirations or high performance, but I cant…" at bounding box center [891, 544] width 529 height 175
click at [1091, 533] on textarea "I do not want to risk killing Johns aspirations or high performance, but I cant…" at bounding box center [891, 544] width 529 height 175
drag, startPoint x: 926, startPoint y: 468, endPoint x: 946, endPoint y: 503, distance: 40.5
click at [927, 469] on textarea "I do not want to risk killing Johns aspirations or high performance, but I cant…" at bounding box center [891, 544] width 529 height 175
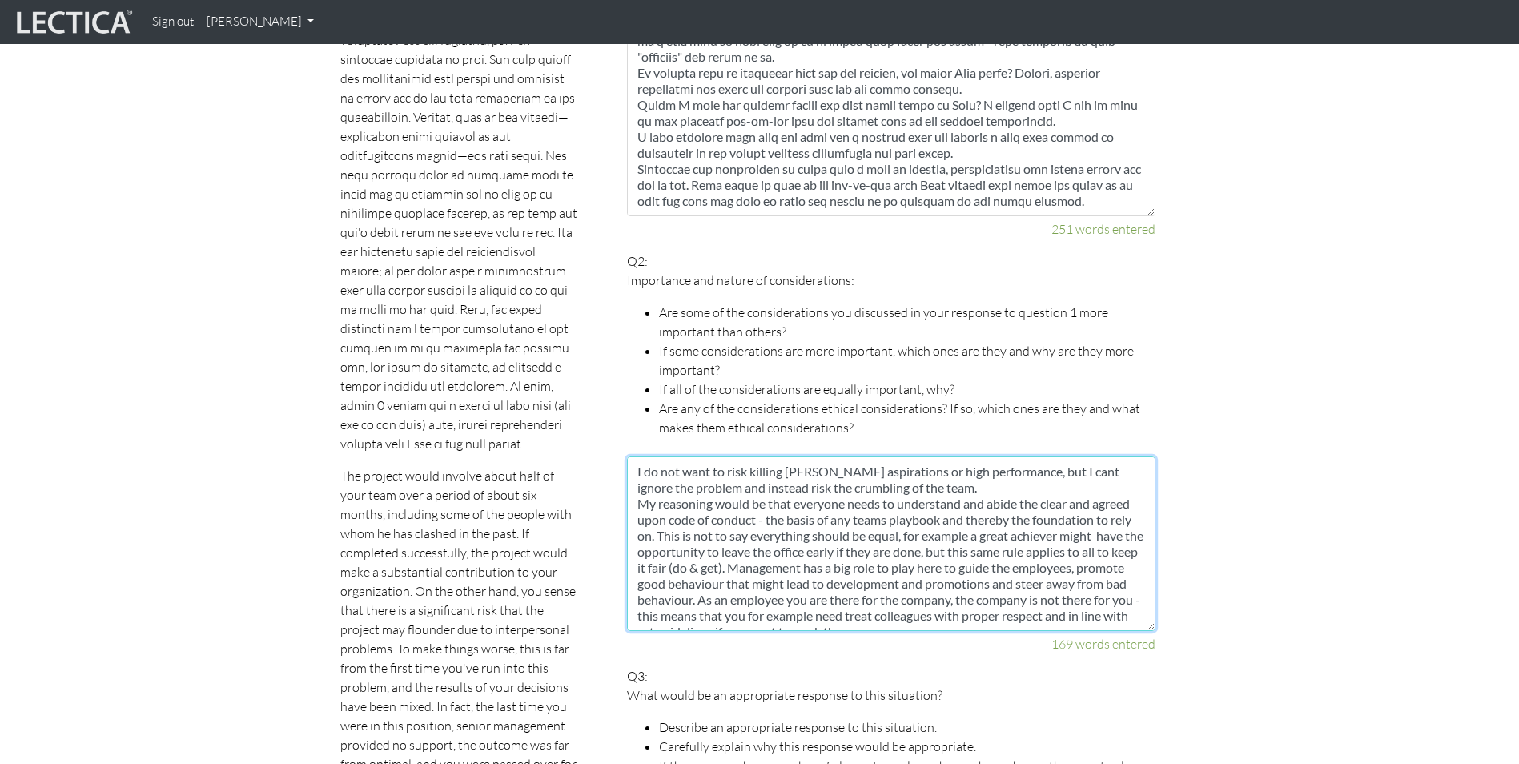
click at [946, 470] on textarea "I do not want to risk killing Johns aspirations or high performance, but I cant…" at bounding box center [891, 544] width 529 height 175
click at [766, 483] on textarea "I do not want to risk killing Johns aspirations or high performance, but I cant…" at bounding box center [891, 544] width 529 height 175
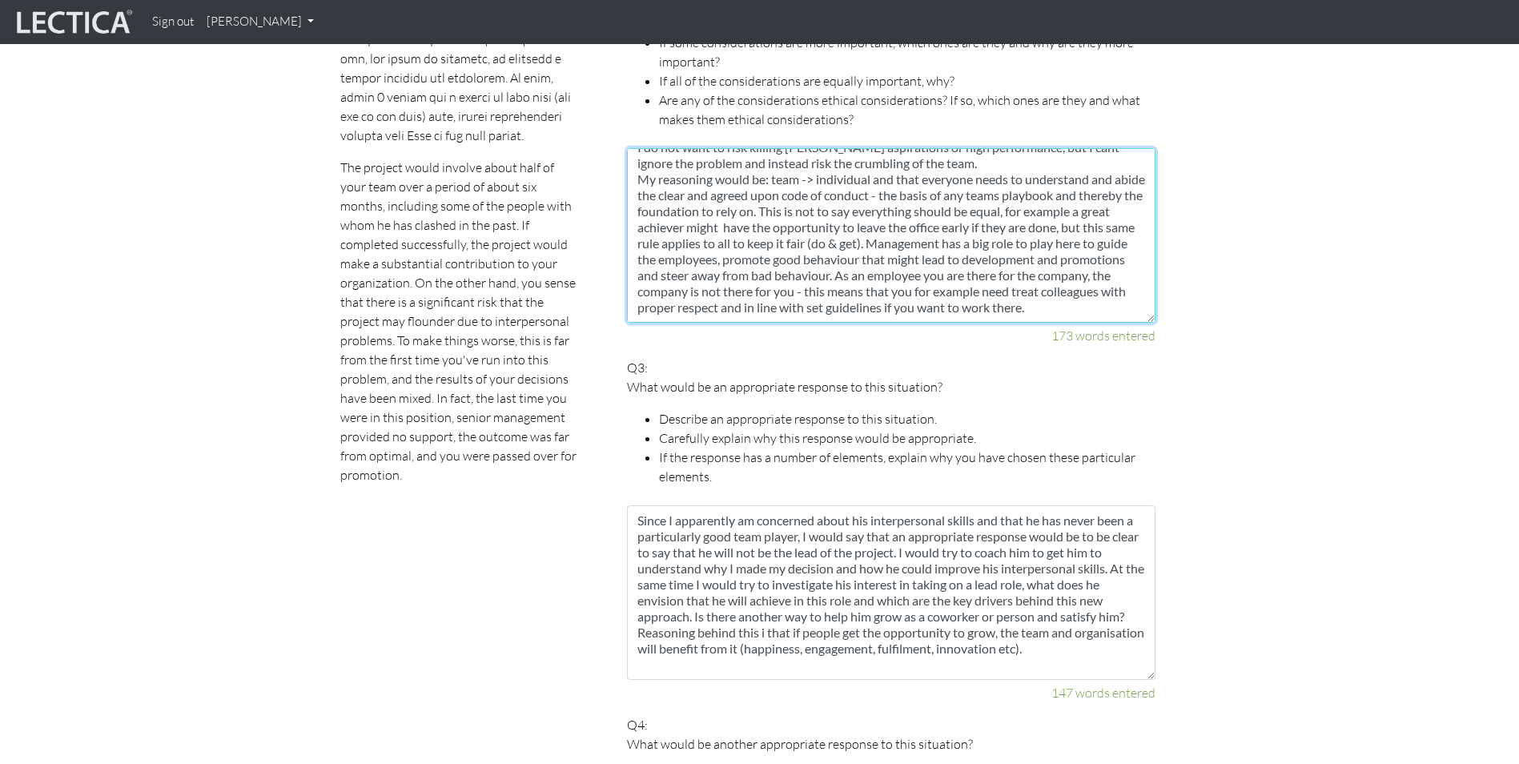
scroll to position [1248, 0]
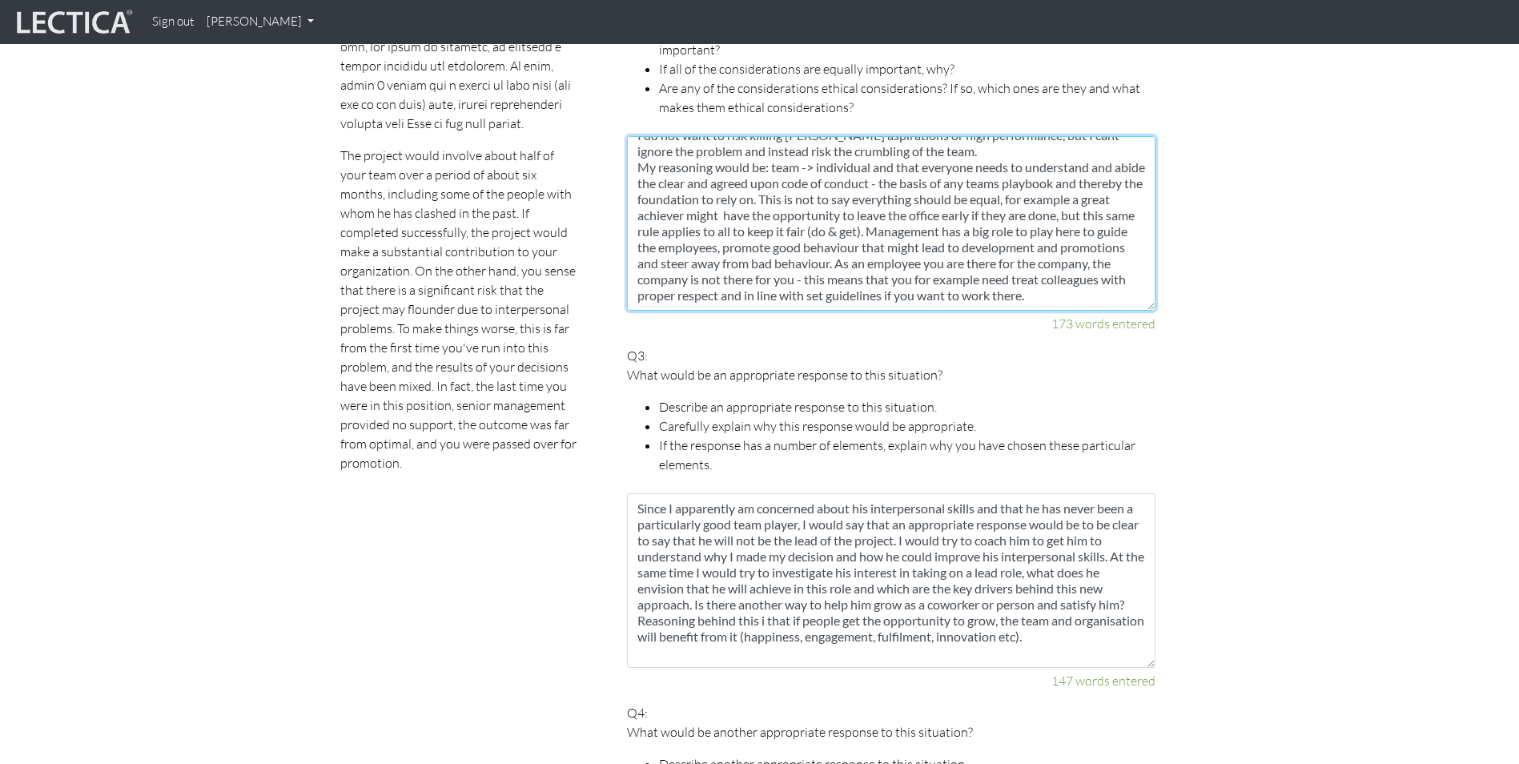
type textarea "I do not want to risk killing Johns aspirations or high performance, but I cant…"
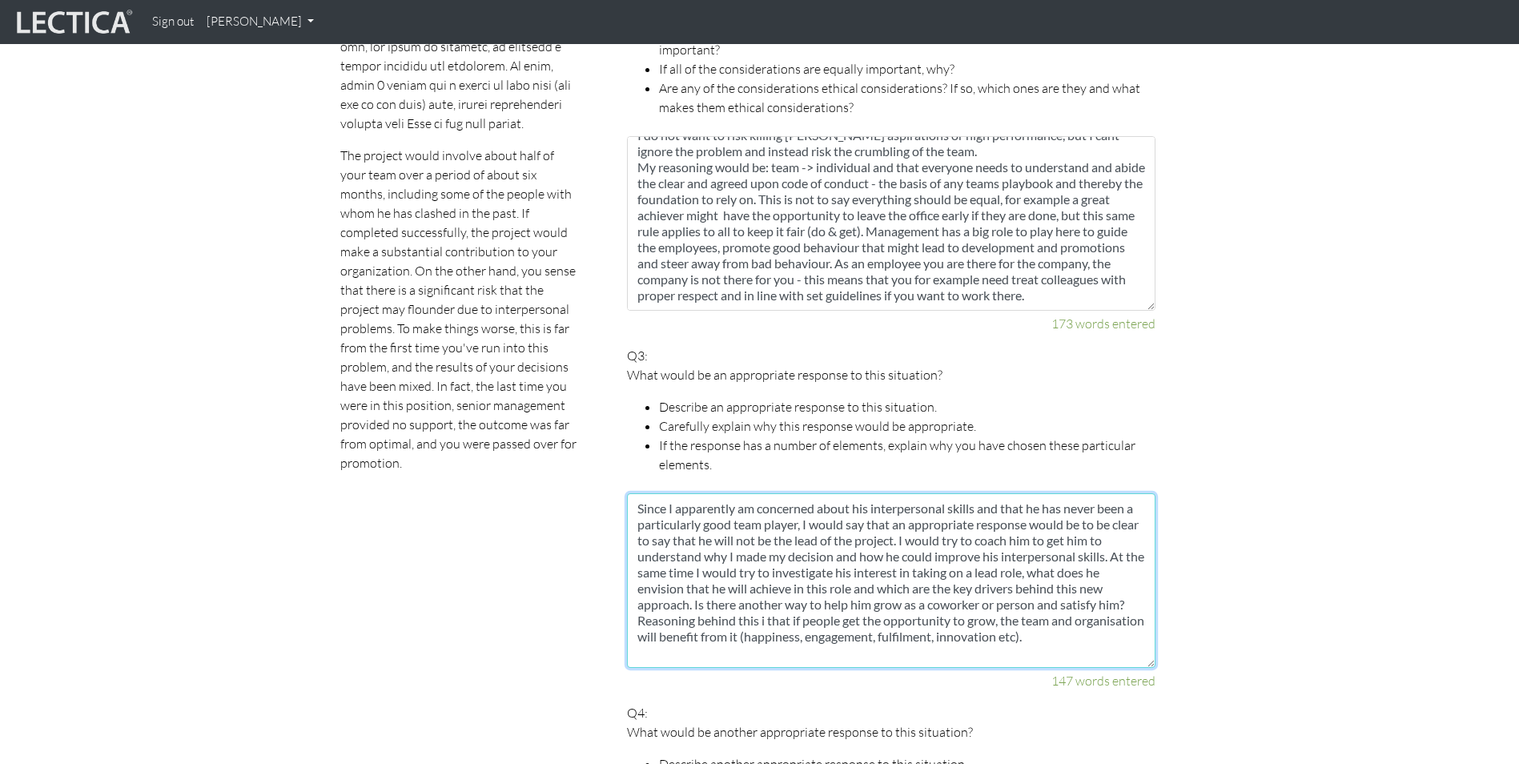
click at [896, 506] on textarea "Since I apparently am concerned about his interpersonal skills and that he has …" at bounding box center [891, 580] width 529 height 175
drag, startPoint x: 931, startPoint y: 520, endPoint x: 939, endPoint y: 548, distance: 29.2
click at [931, 521] on textarea "Since I apparently am concerned about his interpersonal skills and that he has …" at bounding box center [891, 580] width 529 height 175
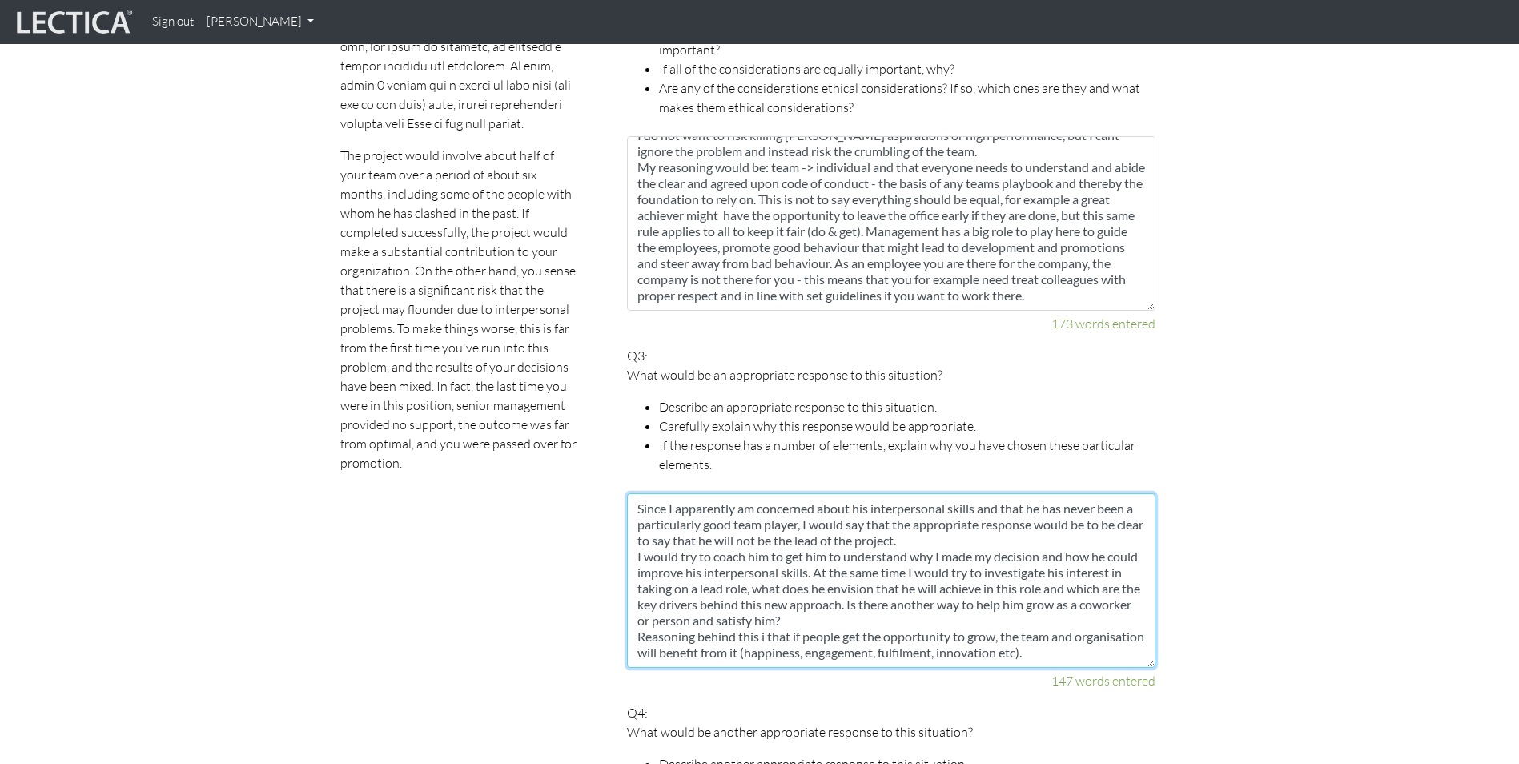
click at [1072, 551] on textarea "Since I apparently am concerned about his interpersonal skills and that he has …" at bounding box center [891, 580] width 529 height 175
drag, startPoint x: 1096, startPoint y: 552, endPoint x: 1020, endPoint y: 553, distance: 75.3
click at [1020, 553] on textarea "Since I apparently am concerned about his interpersonal skills and that he has …" at bounding box center [891, 580] width 529 height 175
click at [1104, 552] on textarea "Since I apparently am concerned about his interpersonal skills and that he has …" at bounding box center [891, 580] width 529 height 175
click at [948, 578] on textarea "Since I apparently am concerned about his interpersonal skills and that he has …" at bounding box center [891, 580] width 529 height 175
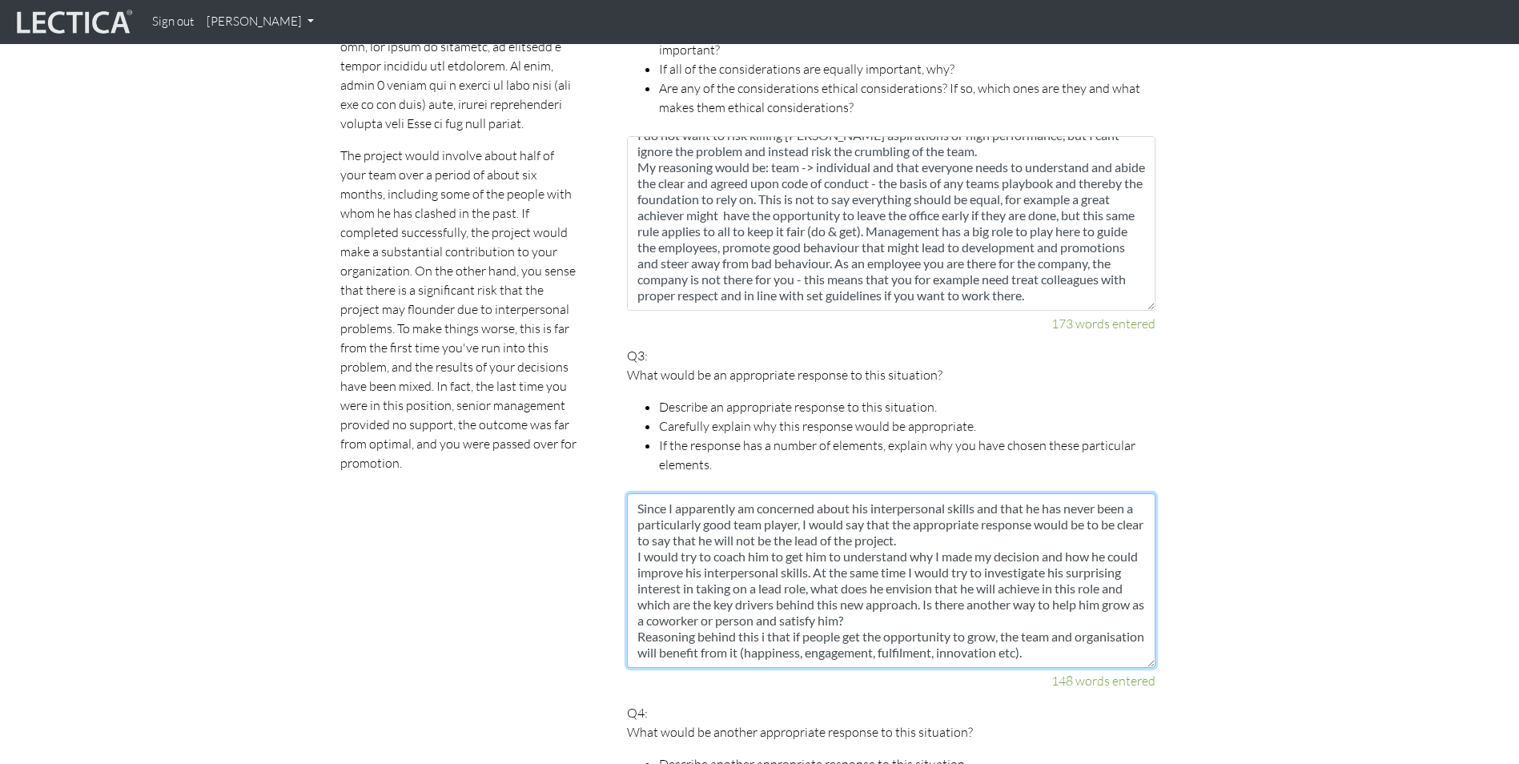
click at [983, 553] on textarea "Since I apparently am concerned about his interpersonal skills and that he has …" at bounding box center [891, 580] width 529 height 175
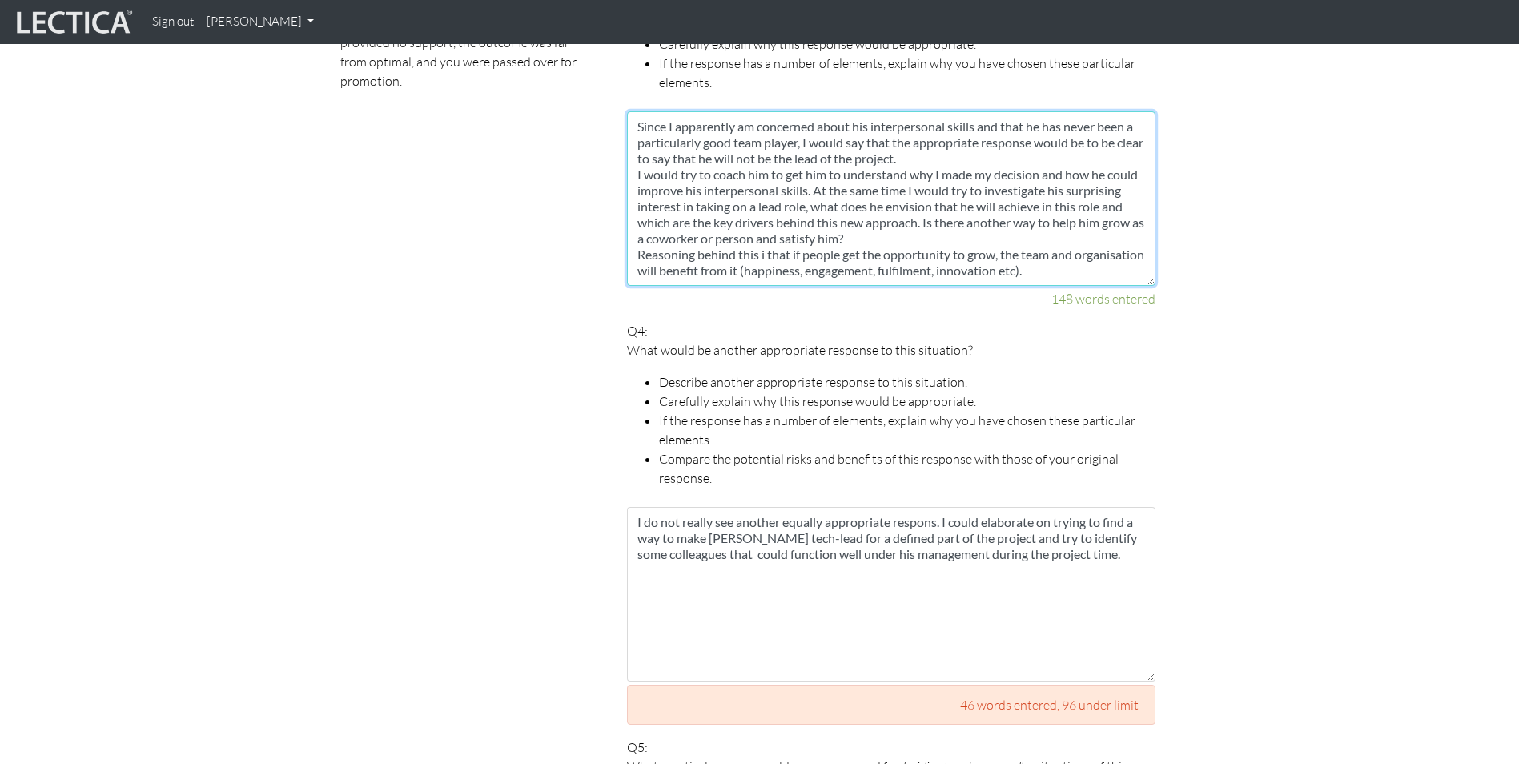
scroll to position [1648, 0]
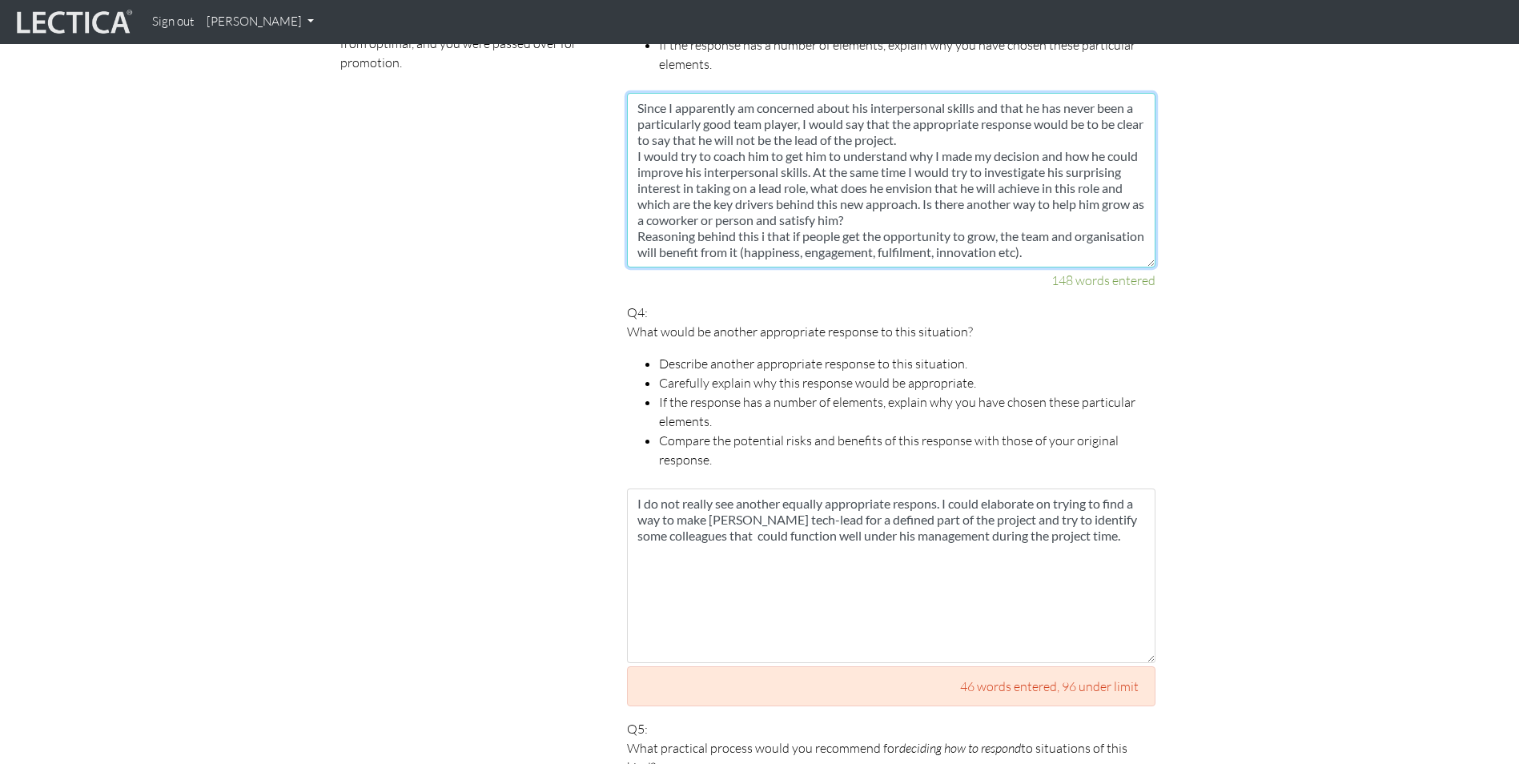
type textarea "Since I apparently am concerned about his interpersonal skills and that he has …"
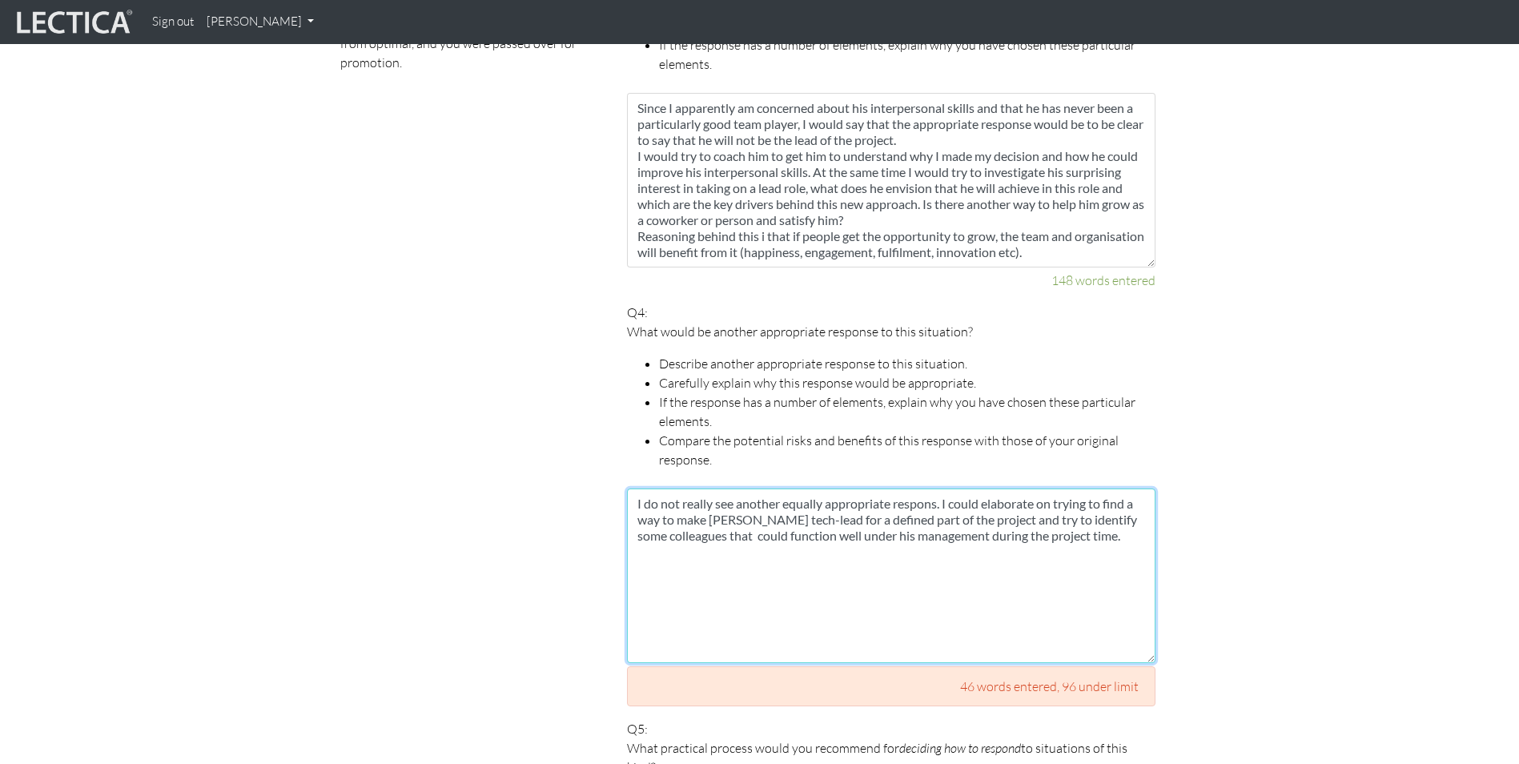
drag, startPoint x: 1116, startPoint y: 517, endPoint x: 623, endPoint y: 513, distance: 492.6
click at [623, 513] on div "Your responses For CLAS to score accurately, each answer must be between 142 an…" at bounding box center [891, 231] width 553 height 2280
click at [639, 489] on textarea "I do not really see another equally appropriate respons. I could elaborate on t…" at bounding box center [891, 576] width 529 height 175
click at [946, 489] on textarea "I do not really see another equally appropriate respons. I could elaborate on t…" at bounding box center [891, 576] width 529 height 175
click at [1116, 489] on textarea "I could use this situation to educate John in the manners of managing a team. I…" at bounding box center [891, 576] width 529 height 175
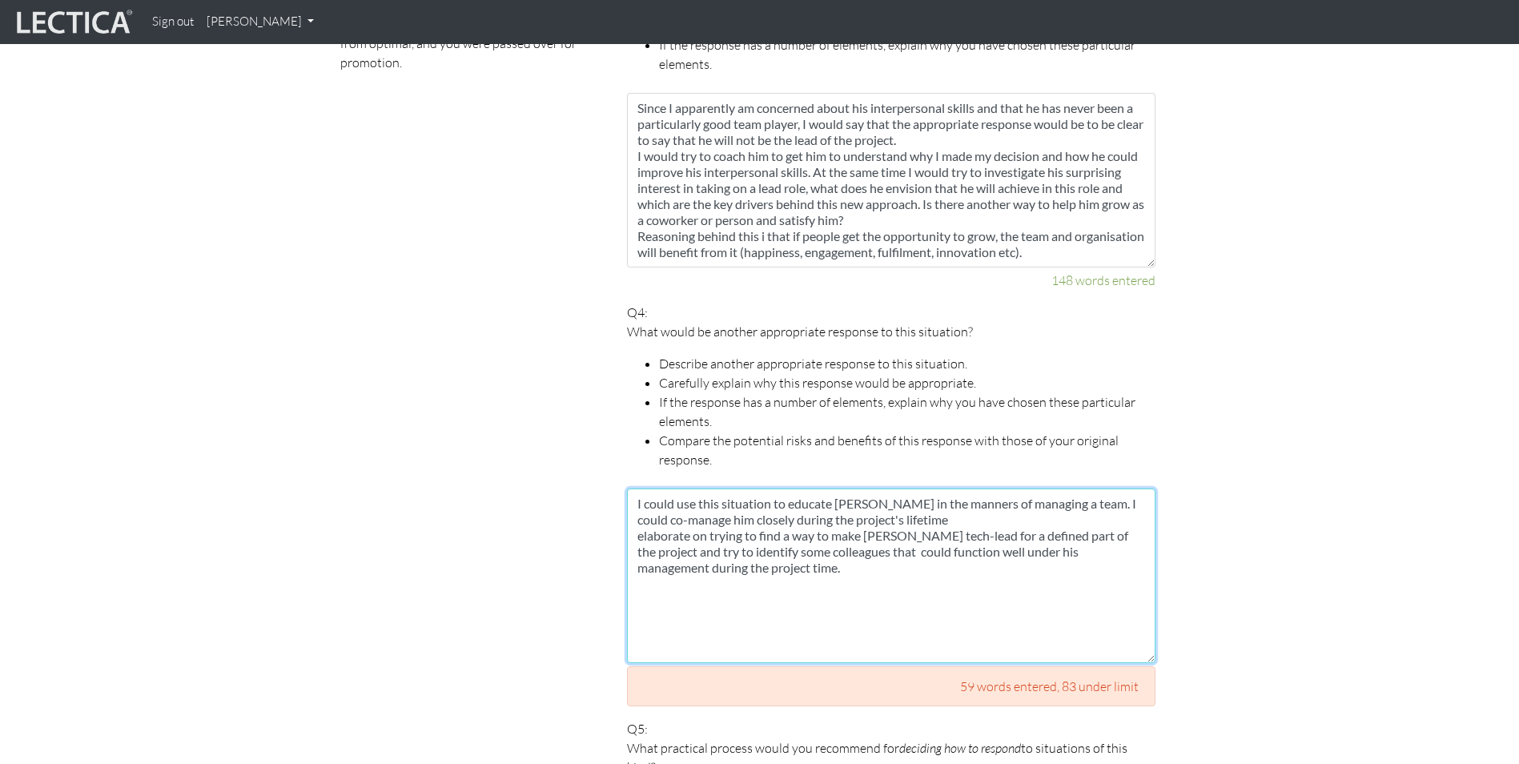
click at [1065, 489] on textarea "I could use this situation to educate John in the manners of managing a team. I…" at bounding box center [891, 576] width 529 height 175
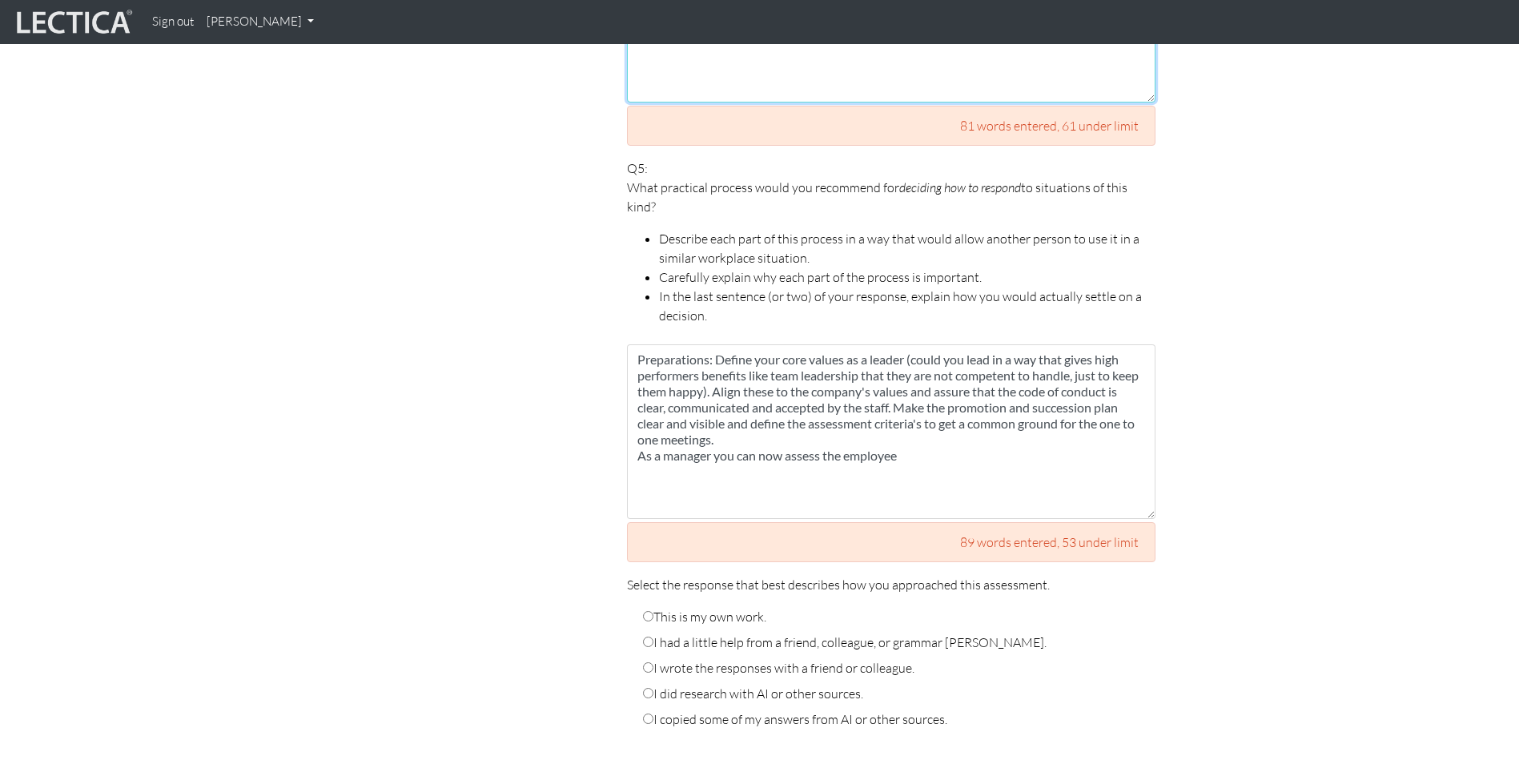
scroll to position [2529, 0]
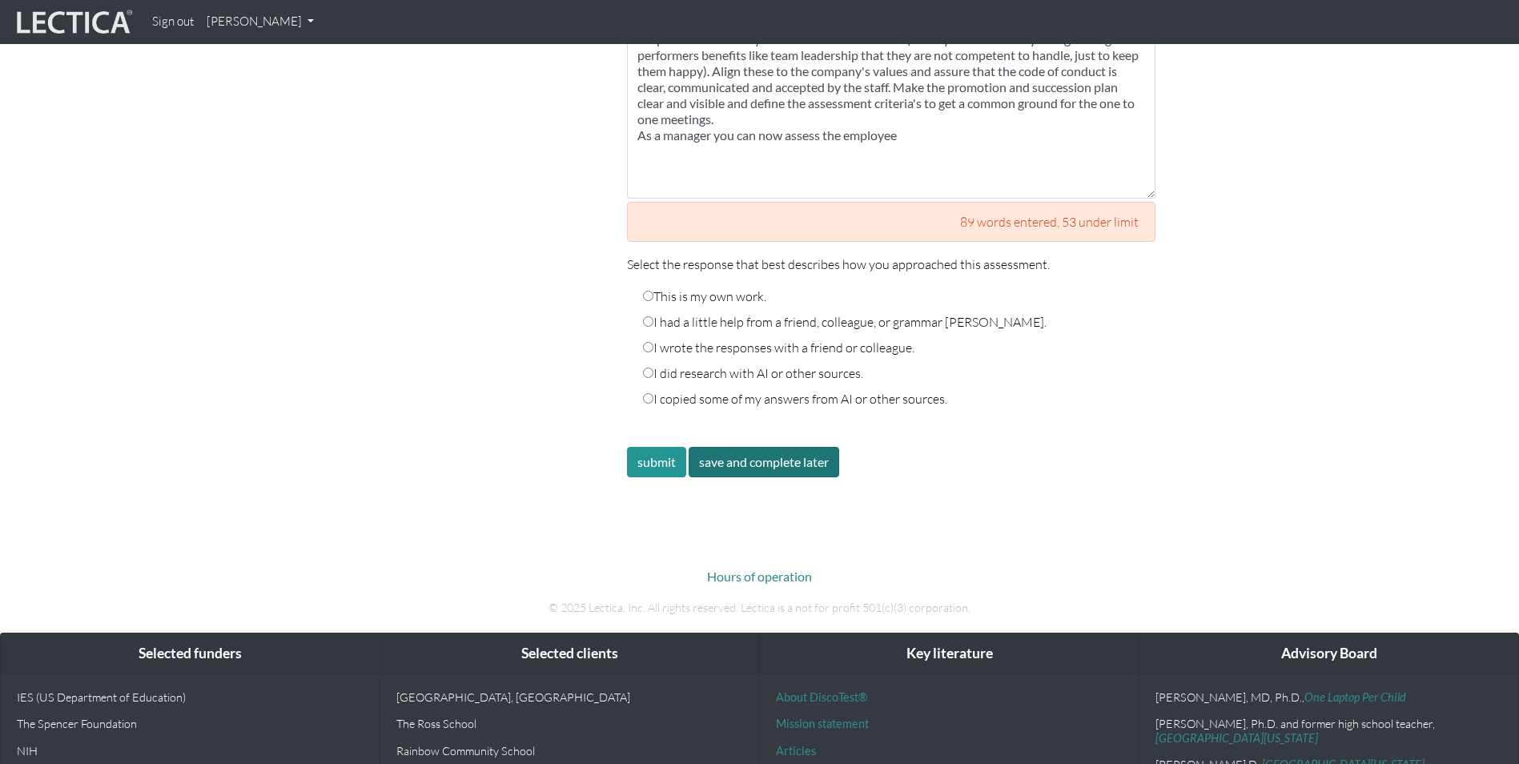
type textarea "I could use this situation to educate John in the manners of managing a team. I…"
click at [790, 447] on button "save and complete later" at bounding box center [764, 462] width 151 height 30
